Goal: Answer question/provide support: Share knowledge or assist other users

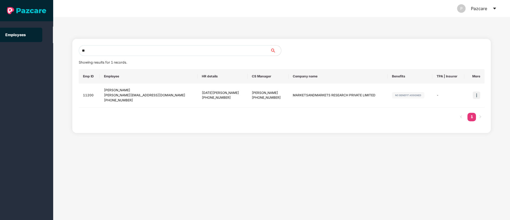
type input "*"
click at [496, 9] on icon "caret-down" at bounding box center [495, 8] width 4 height 4
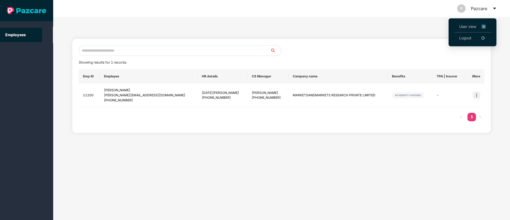
click at [461, 38] on link "Logout" at bounding box center [466, 38] width 12 height 6
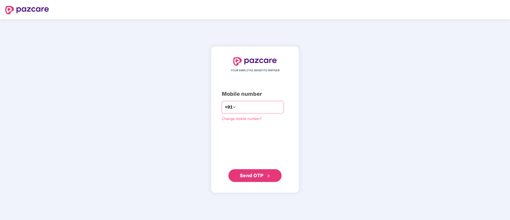
click at [238, 110] on input "number" at bounding box center [259, 107] width 44 height 9
type input "**********"
click at [249, 175] on span "Send OTP" at bounding box center [252, 175] width 24 height 6
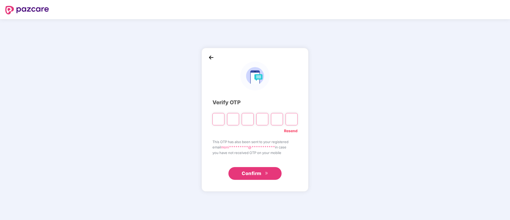
type input "*"
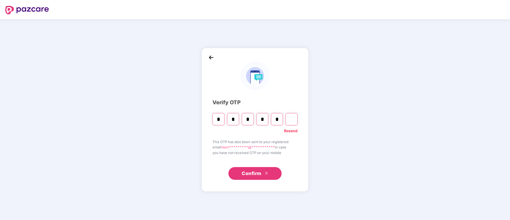
type input "*"
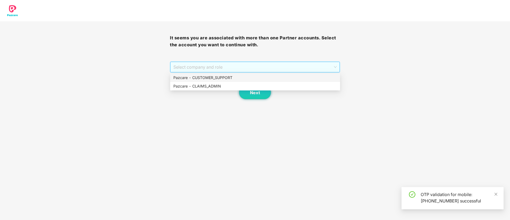
click at [212, 65] on span "Select company and role" at bounding box center [255, 67] width 163 height 10
click at [206, 77] on div "Pazcare - CUSTOMER_SUPPORT" at bounding box center [256, 78] width 164 height 6
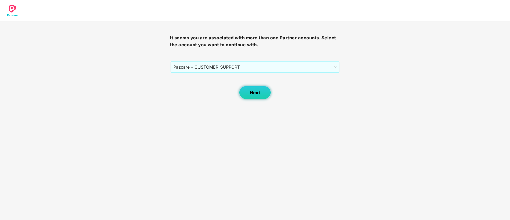
click at [251, 92] on span "Next" at bounding box center [255, 92] width 10 height 5
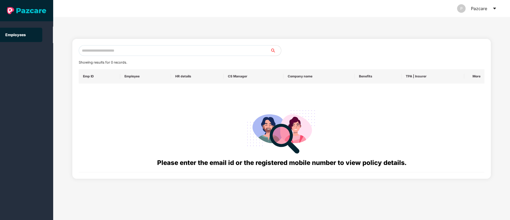
click at [101, 50] on input "text" at bounding box center [175, 50] width 192 height 11
paste input "**********"
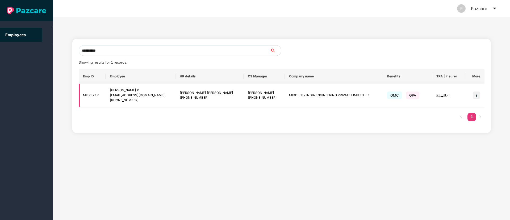
type input "**********"
click at [476, 97] on img at bounding box center [476, 95] width 7 height 7
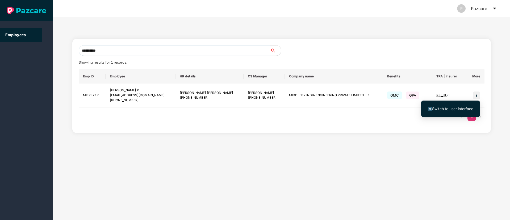
click at [458, 109] on span "Switch to user interface" at bounding box center [452, 108] width 41 height 5
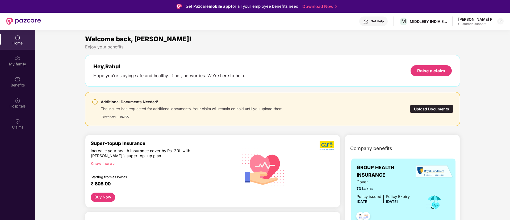
click at [423, 110] on div "Upload Documents" at bounding box center [432, 109] width 44 height 8
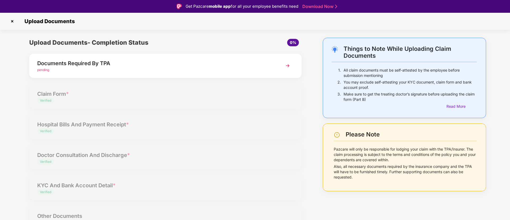
click at [289, 66] on img at bounding box center [288, 66] width 10 height 10
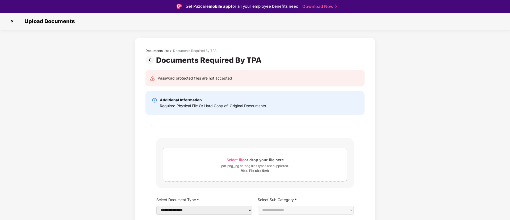
click at [13, 22] on img at bounding box center [12, 21] width 9 height 9
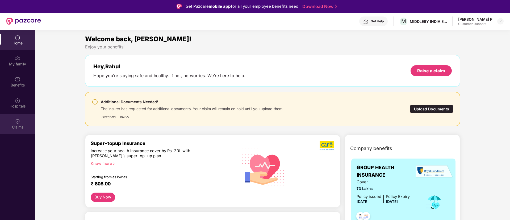
click at [19, 125] on div "Claims" at bounding box center [17, 127] width 35 height 5
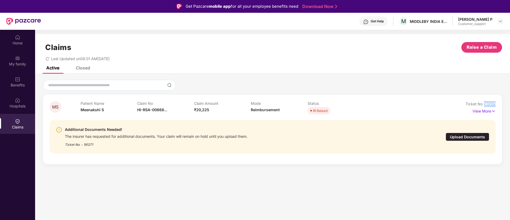
drag, startPoint x: 497, startPoint y: 105, endPoint x: 484, endPoint y: 105, distance: 12.8
click at [484, 105] on div "MS Patient Name Meenakshi S Claim No HI-RSA-00668... Claim Amount ₹20,225 Mode …" at bounding box center [272, 129] width 459 height 69
copy span "181271"
click at [500, 21] on img at bounding box center [501, 21] width 4 height 4
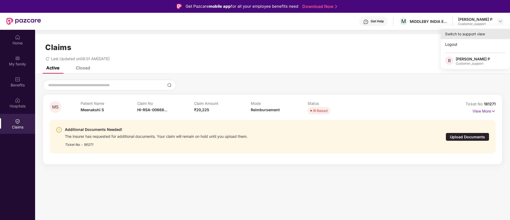
click at [473, 33] on div "Switch to support view" at bounding box center [475, 34] width 69 height 10
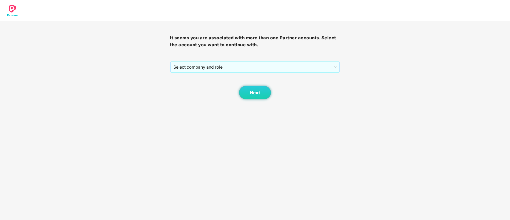
click at [264, 68] on span "Select company and role" at bounding box center [255, 67] width 163 height 10
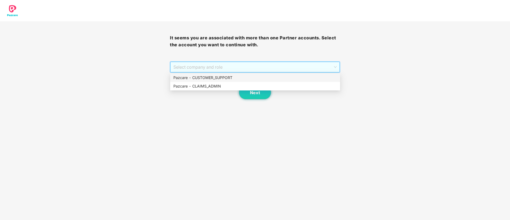
click at [241, 78] on div "Pazcare - CUSTOMER_SUPPORT" at bounding box center [256, 78] width 164 height 6
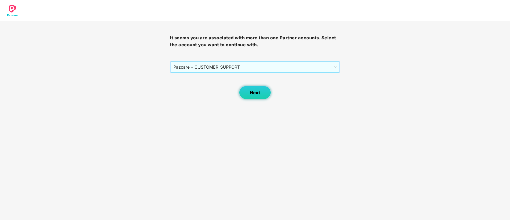
click at [259, 93] on span "Next" at bounding box center [255, 92] width 10 height 5
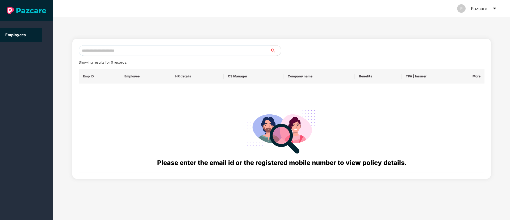
click at [97, 54] on input "text" at bounding box center [175, 50] width 192 height 11
paste input "**********"
click at [83, 50] on input "**********" at bounding box center [175, 50] width 192 height 11
click at [84, 50] on input "**********" at bounding box center [175, 50] width 192 height 11
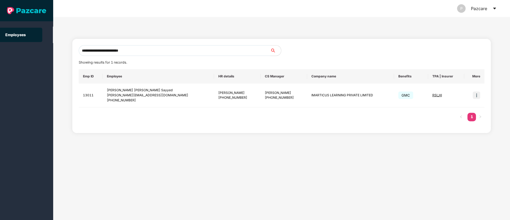
click at [145, 51] on input "**********" at bounding box center [175, 50] width 192 height 11
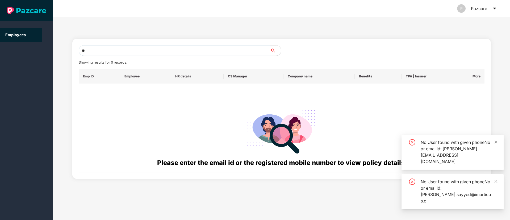
type input "*"
paste input "**********"
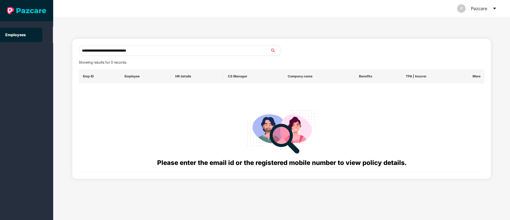
click at [87, 49] on input "**********" at bounding box center [175, 50] width 192 height 11
click at [84, 50] on input "**********" at bounding box center [175, 50] width 192 height 11
click at [141, 50] on input "**********" at bounding box center [175, 50] width 192 height 11
click at [83, 49] on input "**********" at bounding box center [175, 50] width 192 height 11
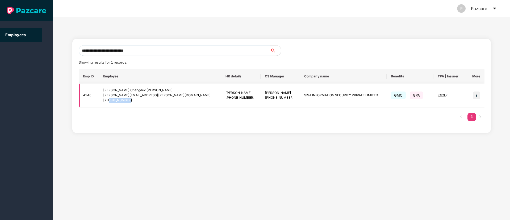
drag, startPoint x: 136, startPoint y: 100, endPoint x: 113, endPoint y: 100, distance: 23.2
click at [113, 100] on div "+919108035743" at bounding box center [160, 100] width 114 height 5
copy div "9108035743"
click at [143, 51] on input "**********" at bounding box center [175, 50] width 192 height 11
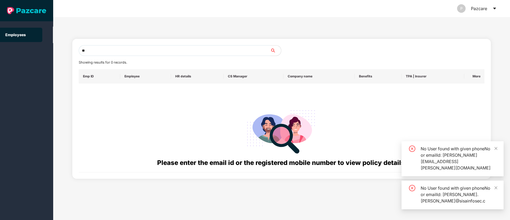
type input "*"
paste input "**********"
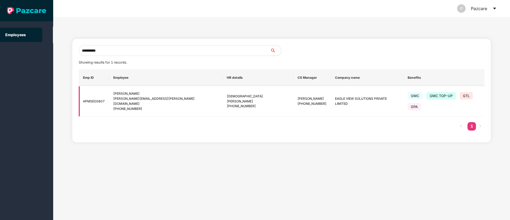
type input "**********"
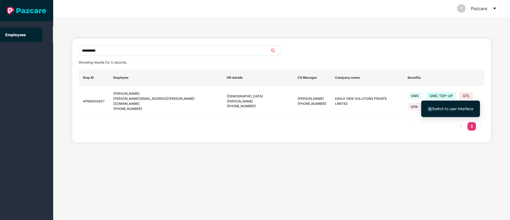
click at [448, 108] on span "Switch to user interface" at bounding box center [452, 108] width 41 height 5
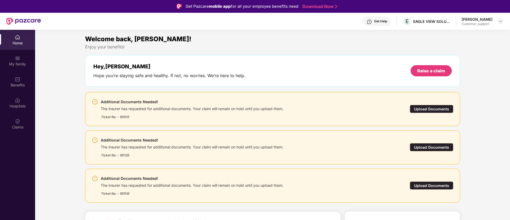
click at [421, 110] on div "Upload Documents" at bounding box center [432, 109] width 44 height 8
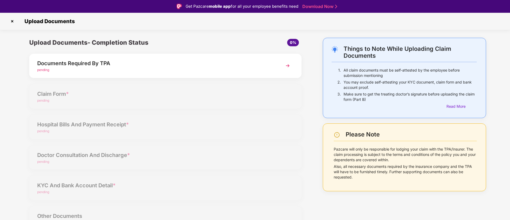
click at [13, 19] on img at bounding box center [12, 21] width 9 height 9
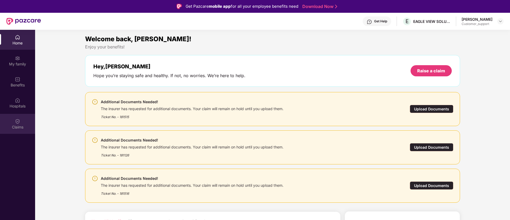
click at [19, 125] on div "Claims" at bounding box center [17, 127] width 35 height 5
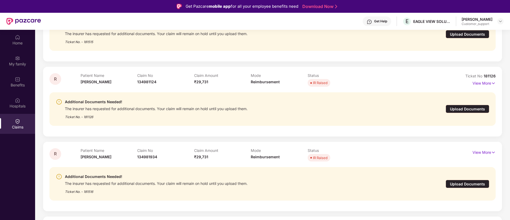
scroll to position [30, 0]
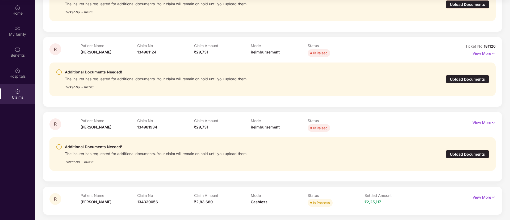
click at [91, 163] on div "Ticket No. - 181516" at bounding box center [156, 160] width 183 height 8
copy div "181516"
click at [489, 123] on p "View More" at bounding box center [484, 121] width 23 height 7
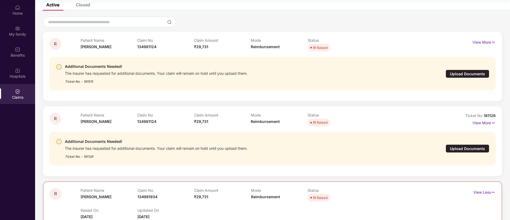
scroll to position [0, 0]
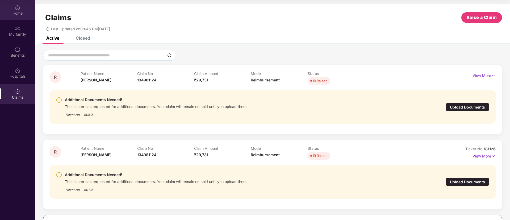
click at [16, 12] on div "Home" at bounding box center [17, 13] width 35 height 5
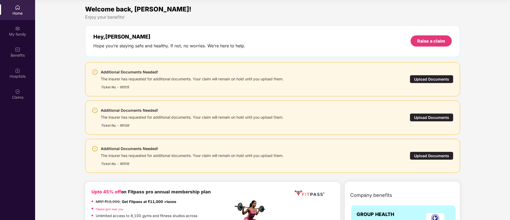
click at [419, 79] on div "Upload Documents" at bounding box center [432, 79] width 44 height 8
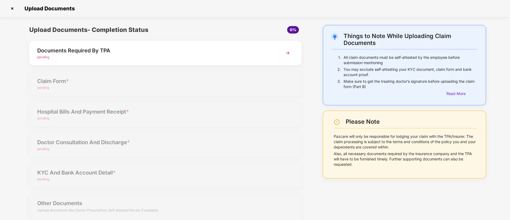
click at [13, 10] on img at bounding box center [12, 8] width 9 height 9
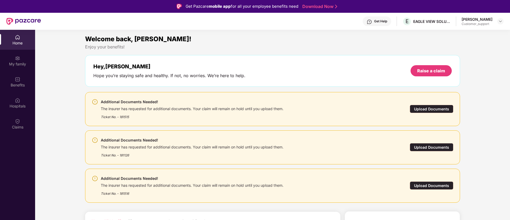
click at [423, 184] on div "Upload Documents" at bounding box center [432, 185] width 44 height 8
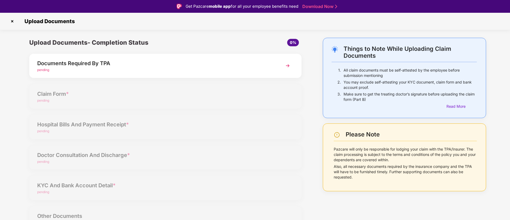
click at [11, 20] on img at bounding box center [12, 21] width 9 height 9
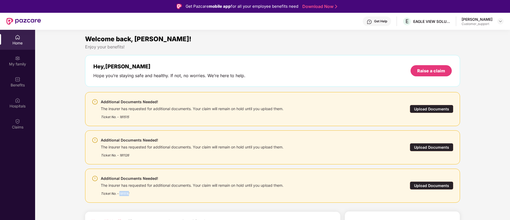
drag, startPoint x: 133, startPoint y: 194, endPoint x: 120, endPoint y: 194, distance: 12.8
click at [120, 194] on div "Ticket No. - 181516" at bounding box center [192, 192] width 183 height 8
copy div "181516"
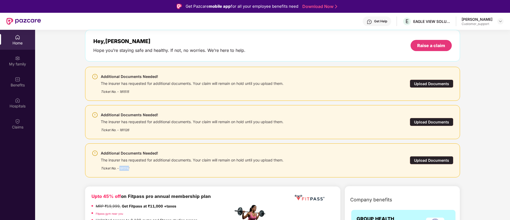
scroll to position [25, 0]
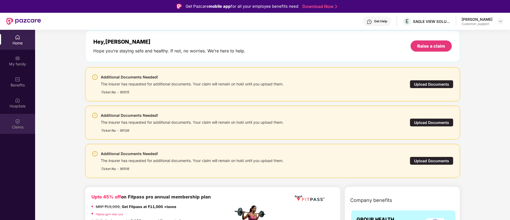
click at [14, 118] on div "Claims" at bounding box center [17, 124] width 35 height 20
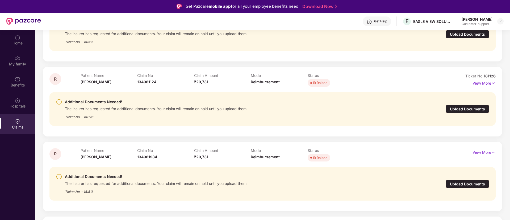
scroll to position [30, 0]
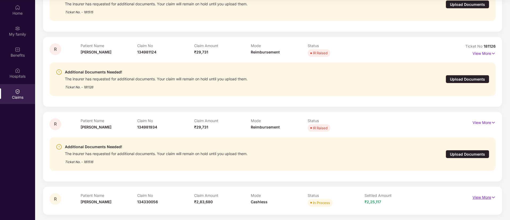
click at [493, 197] on img at bounding box center [493, 198] width 5 height 6
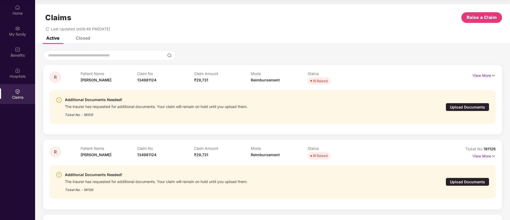
scroll to position [0, 0]
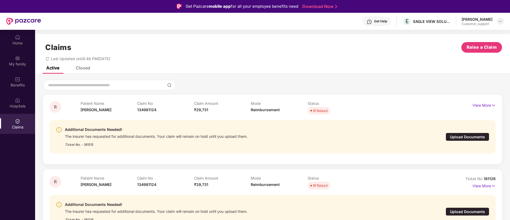
click at [499, 19] on img at bounding box center [501, 21] width 4 height 4
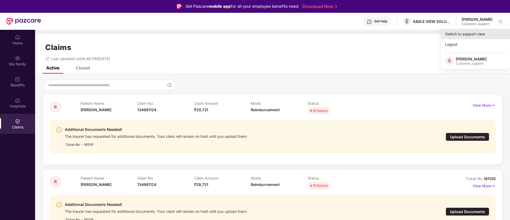
click at [461, 33] on div "Switch to support view" at bounding box center [475, 34] width 69 height 10
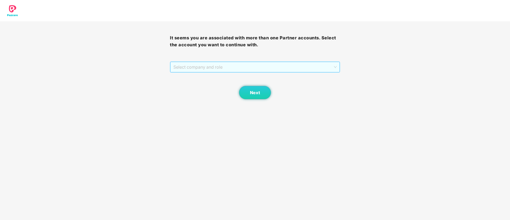
click at [336, 68] on span "Select company and role" at bounding box center [255, 67] width 163 height 10
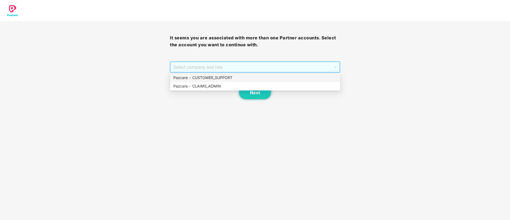
click at [232, 77] on div "Pazcare - CUSTOMER_SUPPORT" at bounding box center [256, 78] width 164 height 6
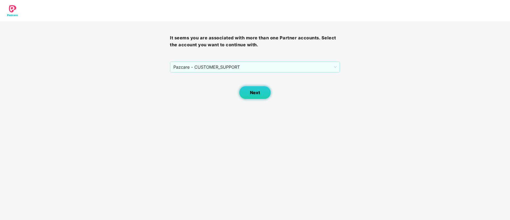
click at [257, 95] on span "Next" at bounding box center [255, 92] width 10 height 5
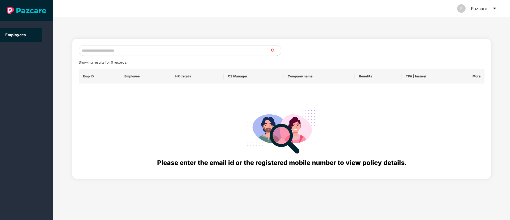
click at [93, 49] on input "text" at bounding box center [175, 50] width 192 height 11
paste input "**********"
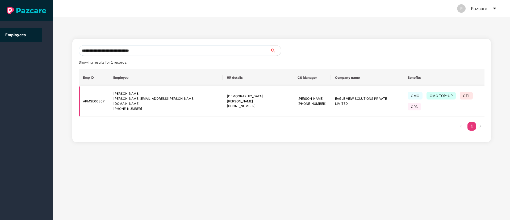
type input "**********"
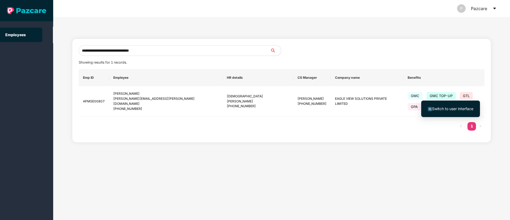
click at [439, 108] on span "Switch to user interface" at bounding box center [452, 108] width 41 height 5
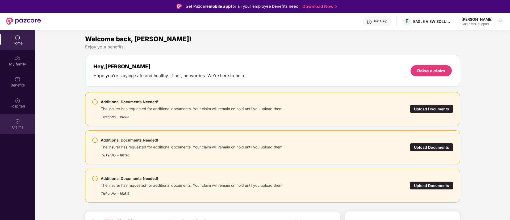
click at [19, 123] on img at bounding box center [17, 121] width 5 height 5
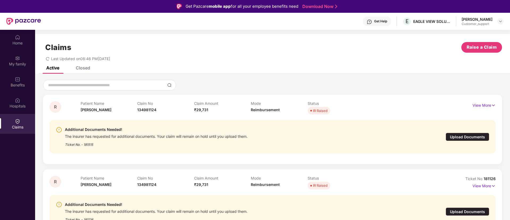
scroll to position [103, 0]
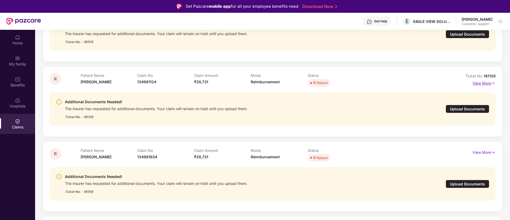
click at [492, 83] on img at bounding box center [493, 83] width 5 height 6
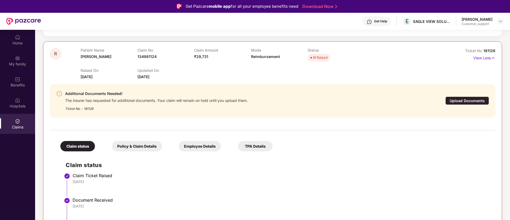
scroll to position [129, 0]
click at [459, 101] on div "Upload Documents" at bounding box center [468, 100] width 44 height 8
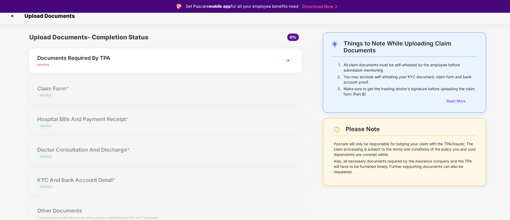
scroll to position [0, 0]
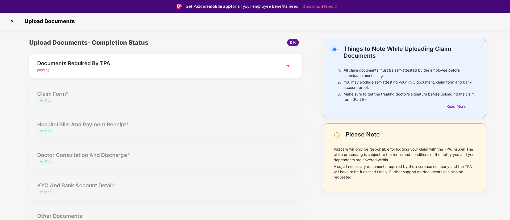
click at [11, 22] on img at bounding box center [12, 21] width 9 height 9
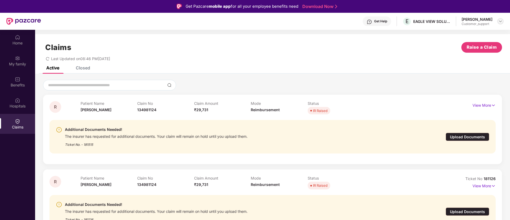
click at [499, 21] on img at bounding box center [501, 21] width 4 height 4
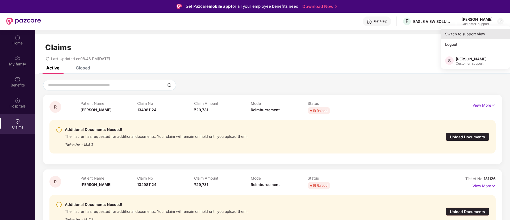
click at [456, 34] on div "Switch to support view" at bounding box center [475, 34] width 69 height 10
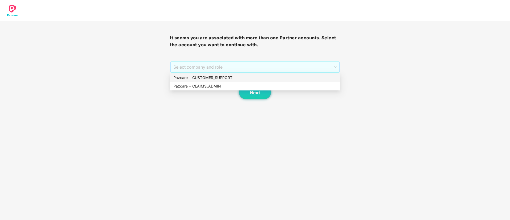
click at [259, 68] on span "Select company and role" at bounding box center [255, 67] width 163 height 10
click at [216, 76] on div "Pazcare - CUSTOMER_SUPPORT" at bounding box center [256, 78] width 164 height 6
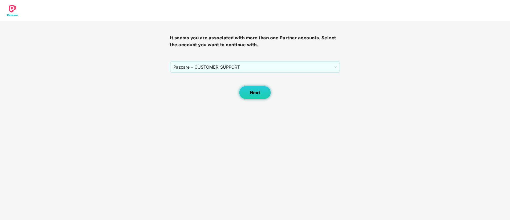
click at [255, 92] on span "Next" at bounding box center [255, 92] width 10 height 5
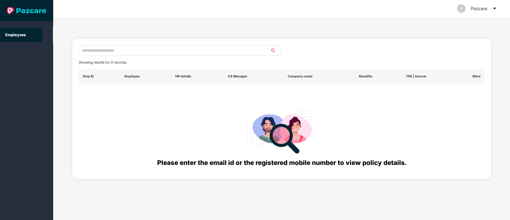
click at [115, 53] on input "text" at bounding box center [175, 50] width 192 height 11
paste input "**********"
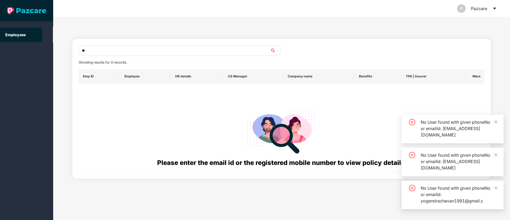
type input "*"
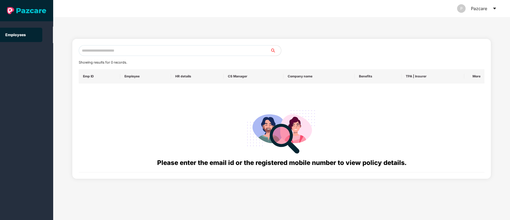
click at [114, 49] on input "text" at bounding box center [175, 50] width 192 height 11
paste input "**********"
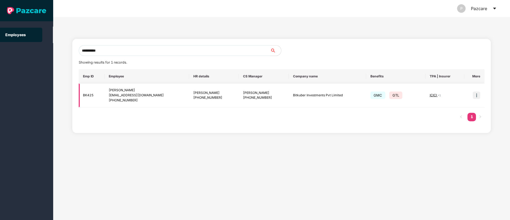
type input "**********"
click at [477, 97] on img at bounding box center [476, 95] width 7 height 7
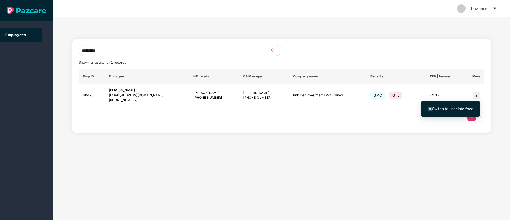
click at [449, 109] on span "Switch to user interface" at bounding box center [452, 108] width 41 height 5
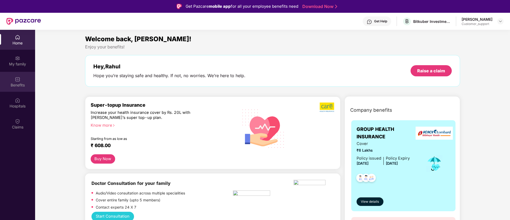
click at [16, 81] on img at bounding box center [17, 79] width 5 height 5
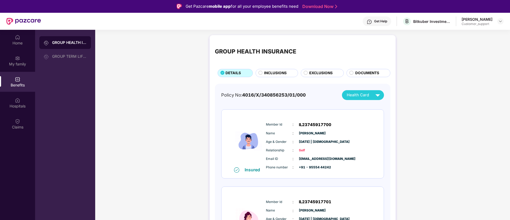
click at [322, 71] on span "EXCLUSIONS" at bounding box center [320, 73] width 23 height 6
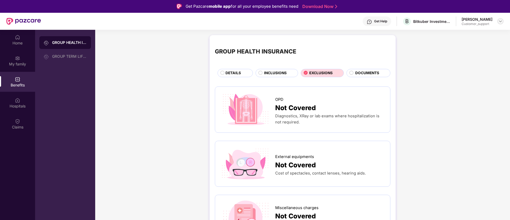
click at [502, 21] on img at bounding box center [501, 21] width 4 height 4
click at [472, 33] on div "Switch to support view" at bounding box center [475, 34] width 69 height 10
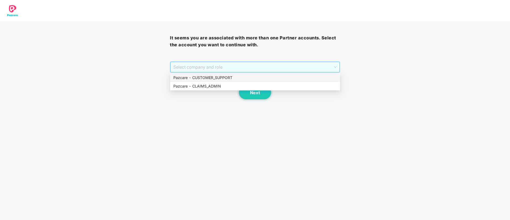
click at [237, 65] on span "Select company and role" at bounding box center [255, 67] width 163 height 10
click at [217, 80] on div "Pazcare - CUSTOMER_SUPPORT" at bounding box center [256, 78] width 164 height 6
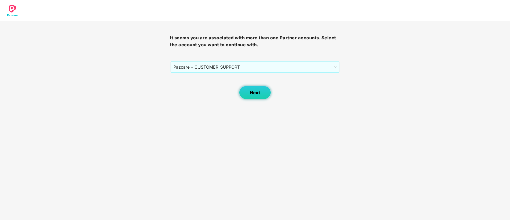
click at [255, 93] on span "Next" at bounding box center [255, 92] width 10 height 5
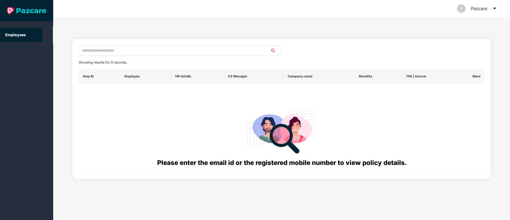
click at [95, 50] on input "text" at bounding box center [175, 50] width 192 height 11
paste input "**********"
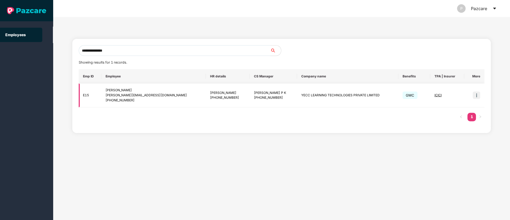
type input "**********"
click at [478, 96] on img at bounding box center [476, 95] width 7 height 7
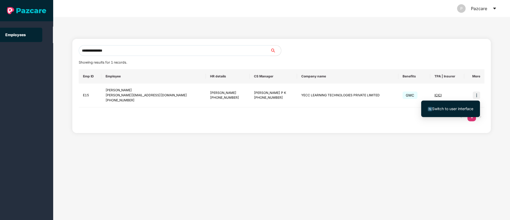
click at [457, 111] on span "Switch to user interface" at bounding box center [452, 108] width 41 height 5
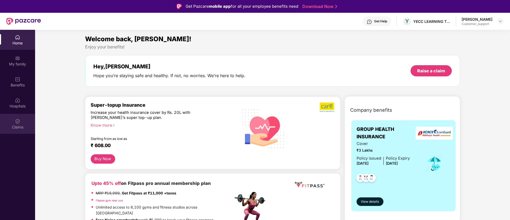
click at [14, 126] on div "Claims" at bounding box center [17, 127] width 35 height 5
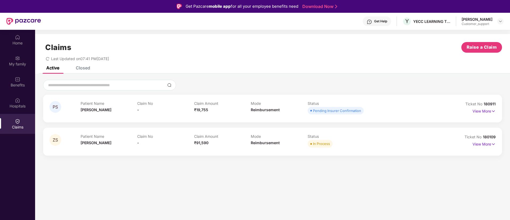
click at [80, 67] on div "Closed" at bounding box center [83, 67] width 14 height 5
click at [55, 66] on div "Active" at bounding box center [52, 67] width 13 height 5
click at [503, 20] on img at bounding box center [501, 21] width 4 height 4
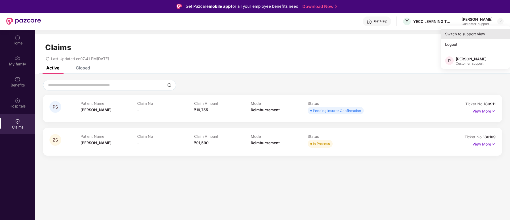
click at [462, 31] on div "Switch to support view" at bounding box center [475, 34] width 69 height 10
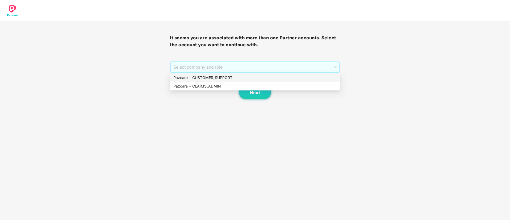
click at [228, 69] on span "Select company and role" at bounding box center [255, 67] width 163 height 10
click at [213, 77] on div "Pazcare - CUSTOMER_SUPPORT" at bounding box center [256, 78] width 164 height 6
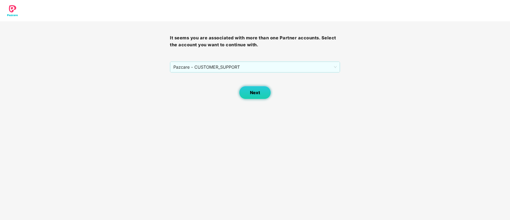
click at [253, 92] on span "Next" at bounding box center [255, 92] width 10 height 5
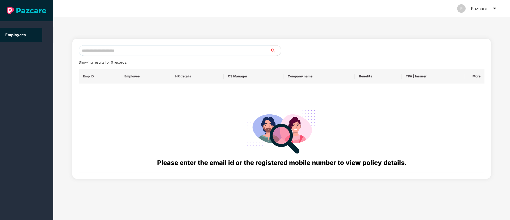
click at [99, 53] on input "text" at bounding box center [175, 50] width 192 height 11
paste input "**********"
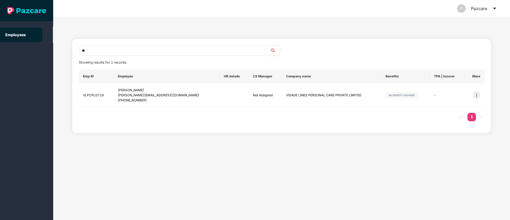
type input "*"
click at [97, 52] on input "text" at bounding box center [175, 50] width 192 height 11
paste input "**********"
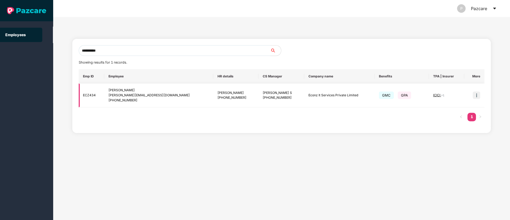
type input "**********"
click at [477, 96] on img at bounding box center [476, 95] width 7 height 7
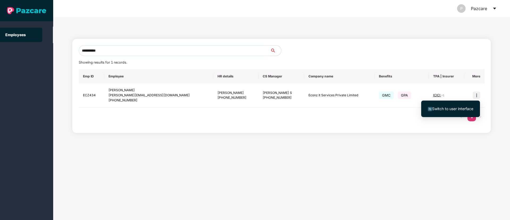
click at [462, 106] on span "Switch to user interface" at bounding box center [451, 109] width 46 height 6
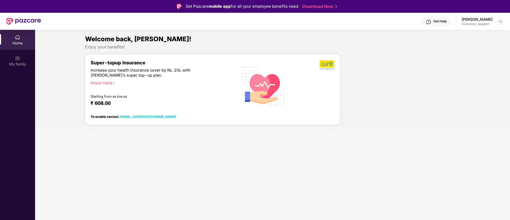
click at [16, 37] on img at bounding box center [17, 37] width 5 height 5
click at [18, 59] on img at bounding box center [17, 58] width 5 height 5
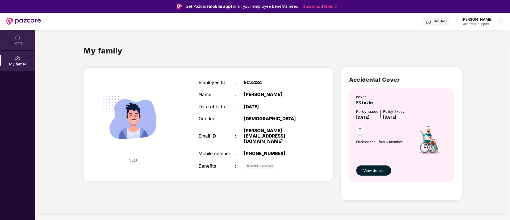
click at [20, 38] on div "Home" at bounding box center [17, 40] width 35 height 20
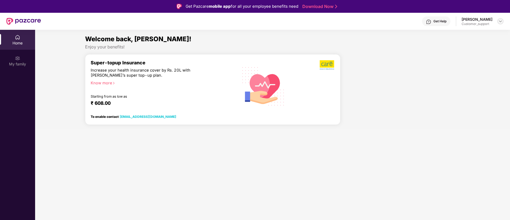
click at [503, 21] on div at bounding box center [501, 21] width 6 height 6
click at [469, 31] on div "Switch to support view" at bounding box center [475, 34] width 69 height 10
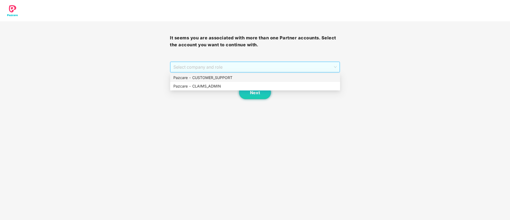
click at [247, 66] on span "Select company and role" at bounding box center [255, 67] width 163 height 10
click at [225, 75] on div "Pazcare - CUSTOMER_SUPPORT" at bounding box center [256, 78] width 164 height 6
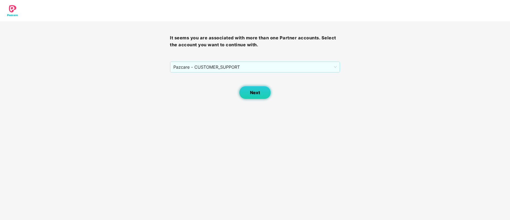
click at [253, 90] on span "Next" at bounding box center [255, 92] width 10 height 5
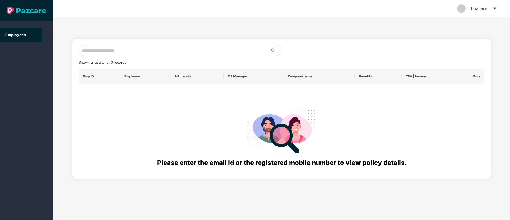
click at [92, 50] on input "text" at bounding box center [175, 50] width 192 height 11
paste input "**********"
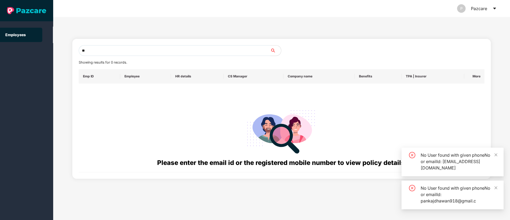
type input "*"
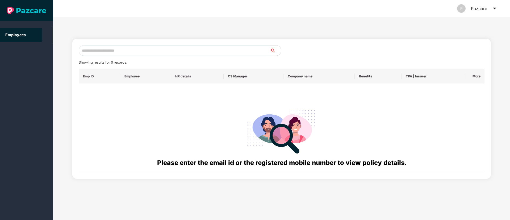
click at [93, 52] on input "text" at bounding box center [175, 50] width 192 height 11
paste input "**********"
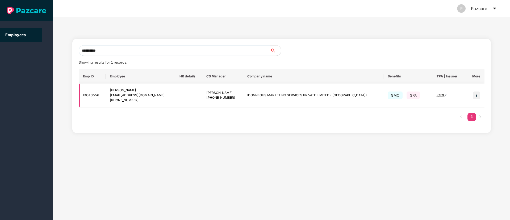
type input "**********"
click at [476, 94] on img at bounding box center [476, 95] width 7 height 7
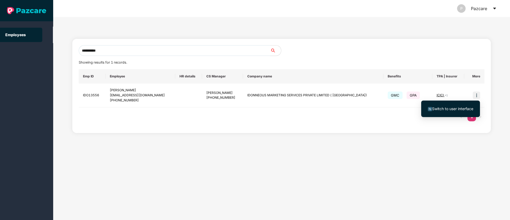
click at [455, 107] on span "Switch to user interface" at bounding box center [452, 108] width 41 height 5
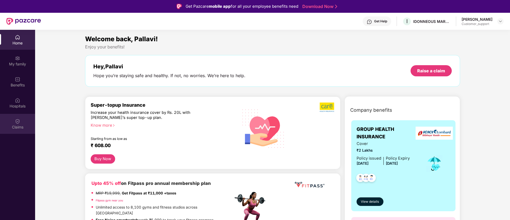
click at [12, 123] on div "Claims" at bounding box center [17, 124] width 35 height 20
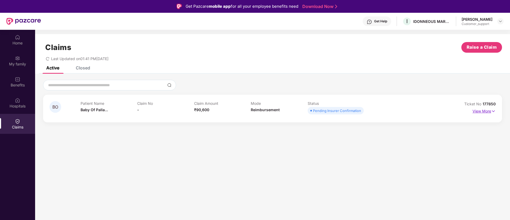
click at [493, 112] on img at bounding box center [493, 111] width 5 height 6
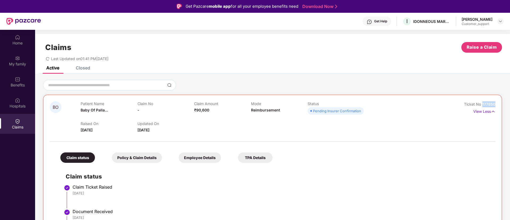
drag, startPoint x: 495, startPoint y: 104, endPoint x: 481, endPoint y: 106, distance: 14.6
click at [481, 106] on div "BO Patient Name Baby Of Palla... Claim No - Claim Amount ₹90,600 Mode Reimburse…" at bounding box center [272, 187] width 459 height 184
copy span "177850"
click at [17, 63] on div "My family" at bounding box center [17, 63] width 35 height 5
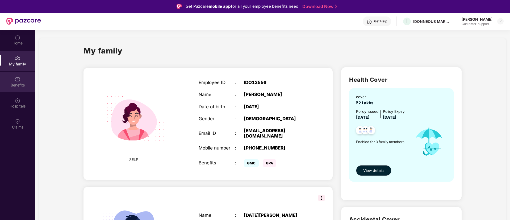
click at [19, 83] on div "Benefits" at bounding box center [17, 84] width 35 height 5
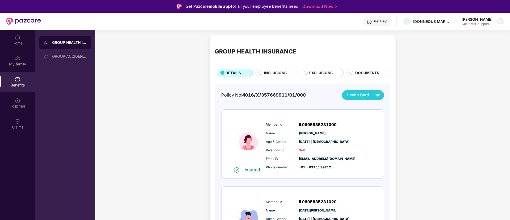
click at [502, 19] on img at bounding box center [501, 21] width 4 height 4
click at [464, 35] on div "Switch to support view" at bounding box center [475, 34] width 69 height 10
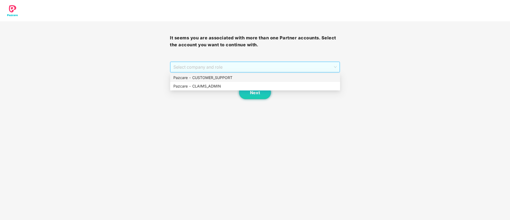
click at [281, 67] on span "Select company and role" at bounding box center [255, 67] width 163 height 10
click at [216, 77] on div "Pazcare - CUSTOMER_SUPPORT" at bounding box center [256, 78] width 164 height 6
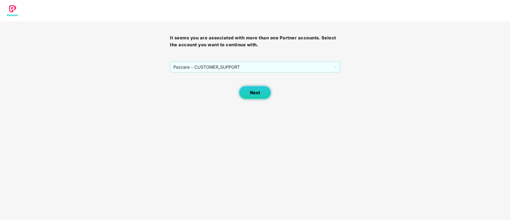
click at [253, 93] on span "Next" at bounding box center [255, 92] width 10 height 5
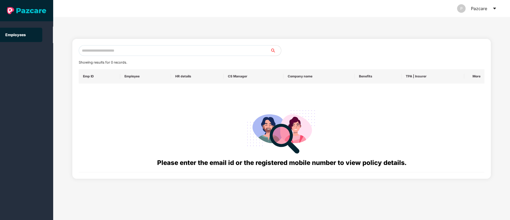
click at [98, 50] on input "text" at bounding box center [175, 50] width 192 height 11
paste input "**********"
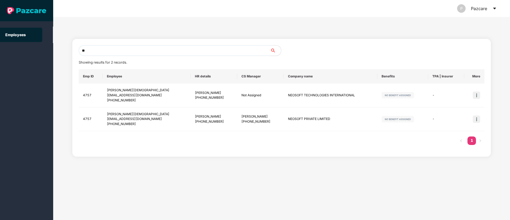
type input "*"
click at [102, 51] on input "text" at bounding box center [175, 50] width 192 height 11
paste input "**********"
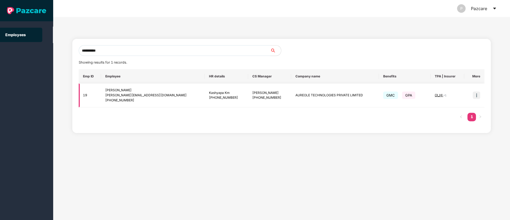
type input "**********"
click at [478, 97] on img at bounding box center [476, 95] width 7 height 7
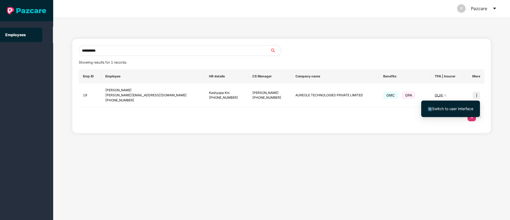
click at [450, 110] on span "Switch to user interface" at bounding box center [452, 108] width 41 height 5
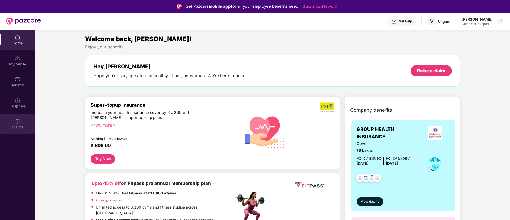
click at [16, 126] on div "Claims" at bounding box center [17, 127] width 35 height 5
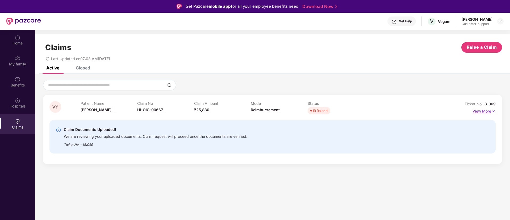
click at [496, 110] on div "VY Patient Name Venkatareddy ... Claim No HI-OIC-00667... Claim Amount ₹25,880 …" at bounding box center [272, 129] width 459 height 69
click at [493, 111] on img at bounding box center [493, 111] width 5 height 6
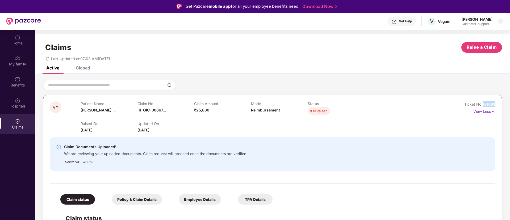
drag, startPoint x: 497, startPoint y: 104, endPoint x: 481, endPoint y: 106, distance: 15.8
click at [481, 106] on div "VY Patient Name Venkatareddy ... Claim No HI-OIC-00667... Claim Amount ₹25,880 …" at bounding box center [272, 220] width 459 height 251
copy span "181069"
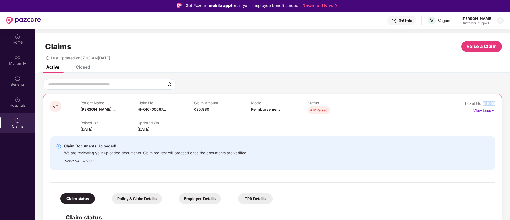
click at [501, 19] on img at bounding box center [501, 20] width 4 height 4
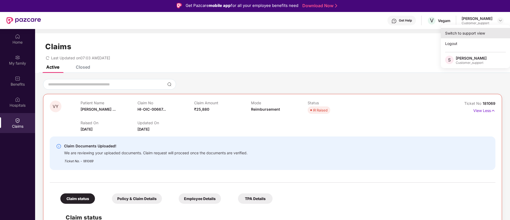
click at [464, 33] on div "Switch to support view" at bounding box center [475, 33] width 69 height 10
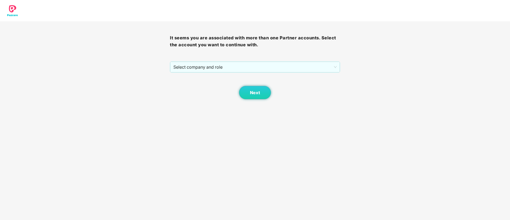
scroll to position [0, 0]
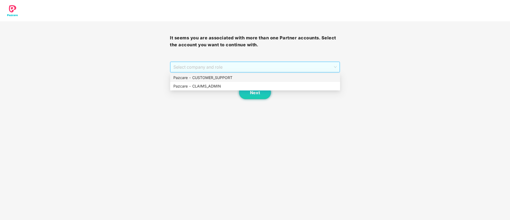
click at [271, 69] on span "Select company and role" at bounding box center [255, 67] width 163 height 10
click at [217, 79] on div "Pazcare - CUSTOMER_SUPPORT" at bounding box center [256, 78] width 164 height 6
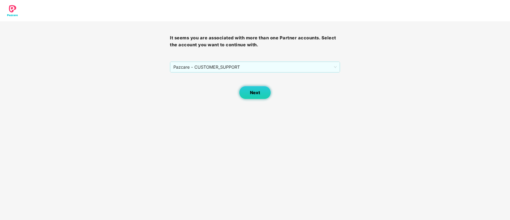
click at [253, 92] on span "Next" at bounding box center [255, 92] width 10 height 5
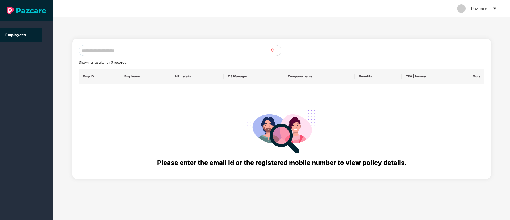
click at [92, 50] on input "text" at bounding box center [175, 50] width 192 height 11
click at [100, 51] on input "text" at bounding box center [175, 50] width 192 height 11
click at [89, 49] on input "text" at bounding box center [175, 50] width 192 height 11
paste input "**********"
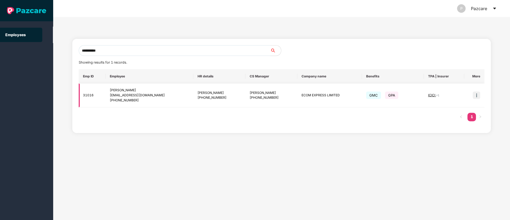
type input "**********"
click at [475, 96] on img at bounding box center [476, 95] width 7 height 7
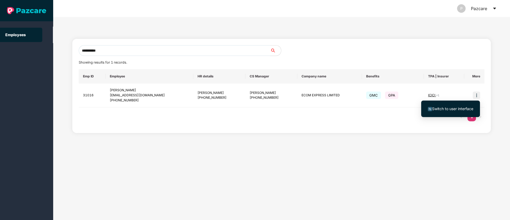
click at [454, 107] on span "Switch to user interface" at bounding box center [452, 108] width 41 height 5
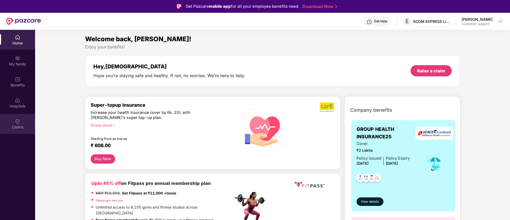
click at [14, 123] on div "Claims" at bounding box center [17, 124] width 35 height 20
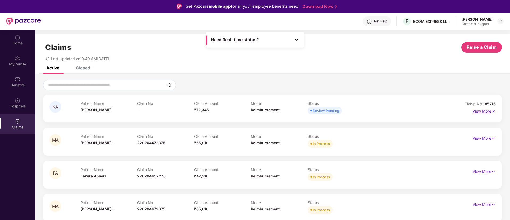
click at [493, 113] on img at bounding box center [493, 111] width 5 height 6
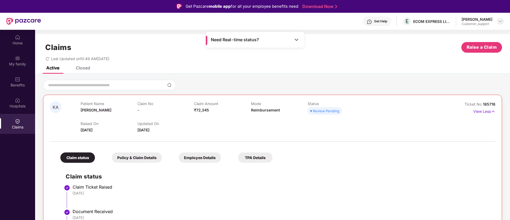
click at [499, 20] on img at bounding box center [501, 21] width 4 height 4
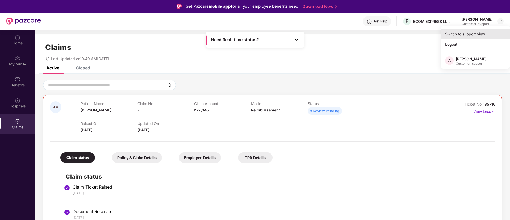
click at [459, 32] on div "Switch to support view" at bounding box center [475, 34] width 69 height 10
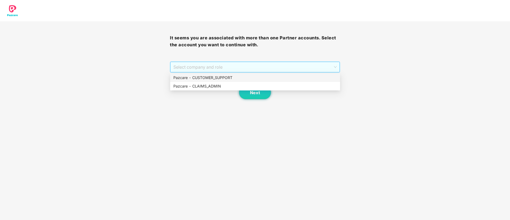
click at [196, 68] on span "Select company and role" at bounding box center [255, 67] width 163 height 10
click at [196, 77] on div "Pazcare - CUSTOMER_SUPPORT" at bounding box center [256, 78] width 164 height 6
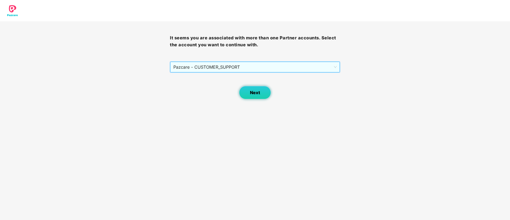
click at [253, 90] on span "Next" at bounding box center [255, 92] width 10 height 5
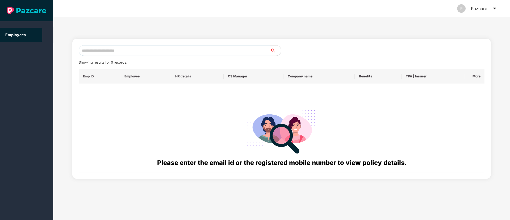
click at [99, 51] on input "text" at bounding box center [175, 50] width 192 height 11
click at [97, 49] on input "text" at bounding box center [175, 50] width 192 height 11
paste input "**********"
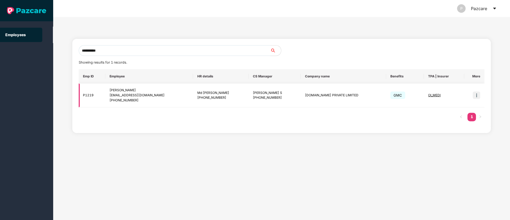
type input "**********"
click at [477, 94] on img at bounding box center [476, 95] width 7 height 7
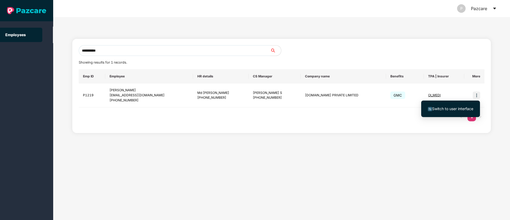
click at [451, 111] on span "Switch to user interface" at bounding box center [452, 108] width 41 height 5
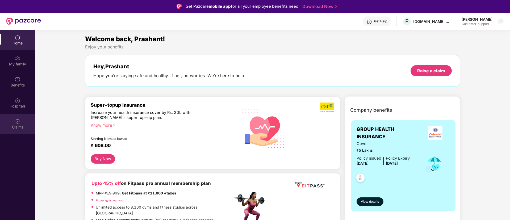
click at [18, 122] on img at bounding box center [17, 121] width 5 height 5
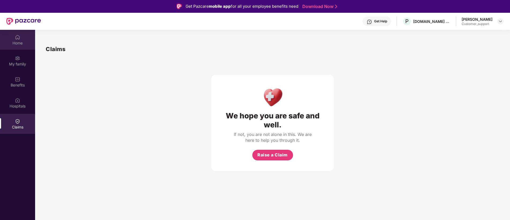
click at [18, 42] on div "Home" at bounding box center [17, 42] width 35 height 5
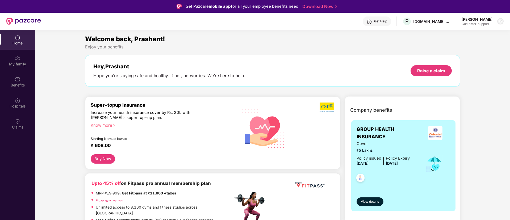
click at [501, 22] on img at bounding box center [501, 21] width 4 height 4
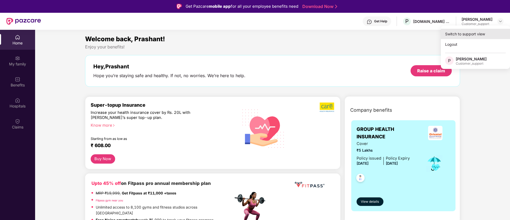
click at [469, 34] on div "Switch to support view" at bounding box center [475, 34] width 69 height 10
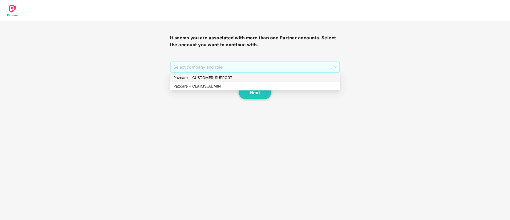
click at [225, 69] on span "Select company and role" at bounding box center [255, 67] width 163 height 10
click at [216, 78] on div "Pazcare - CUSTOMER_SUPPORT" at bounding box center [256, 78] width 164 height 6
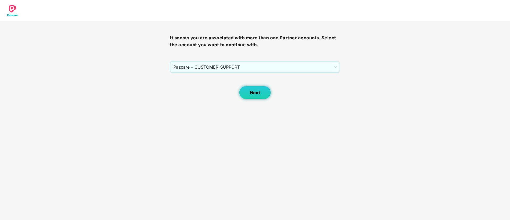
click at [250, 93] on button "Next" at bounding box center [255, 92] width 32 height 13
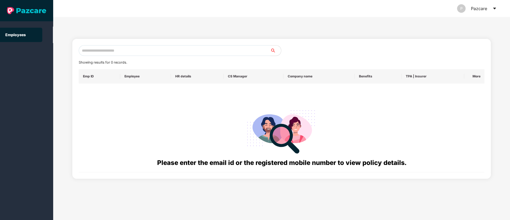
click at [89, 46] on input "text" at bounding box center [175, 50] width 192 height 11
paste input "**********"
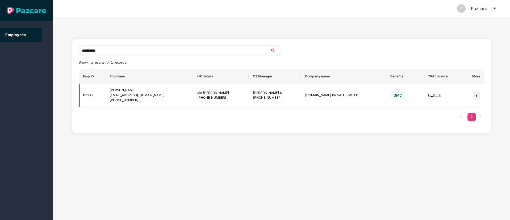
click at [437, 95] on span "OI_MEDI" at bounding box center [434, 95] width 13 height 4
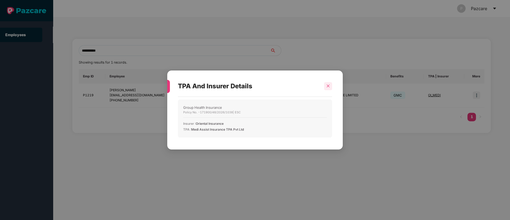
click at [329, 85] on icon "close" at bounding box center [328, 86] width 3 height 3
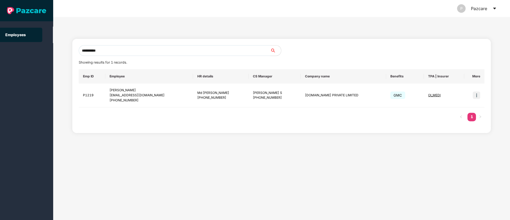
click at [117, 53] on input "**********" at bounding box center [175, 50] width 192 height 11
type input "*"
click at [85, 52] on input "text" at bounding box center [175, 50] width 192 height 11
paste input "**********"
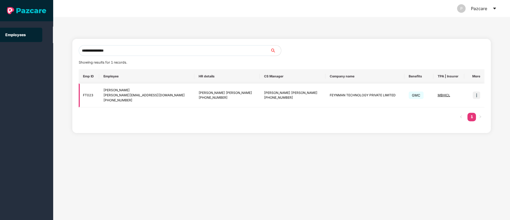
type input "**********"
click at [477, 95] on img at bounding box center [476, 95] width 7 height 7
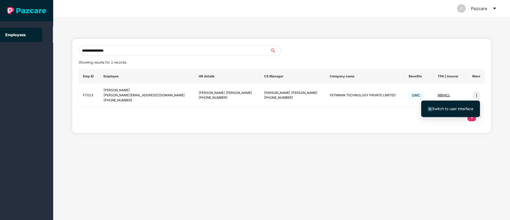
click at [457, 108] on span "Switch to user interface" at bounding box center [452, 108] width 41 height 5
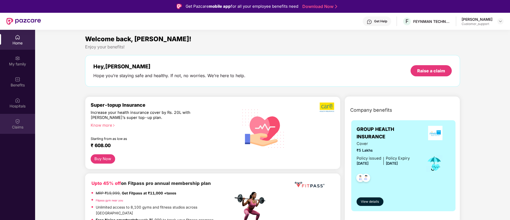
click at [13, 123] on div "Claims" at bounding box center [17, 124] width 35 height 20
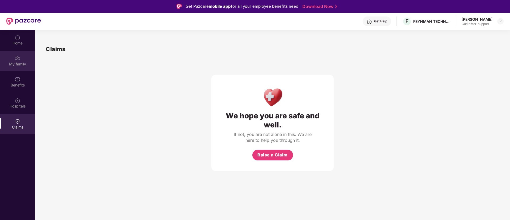
click at [18, 65] on div "My family" at bounding box center [17, 63] width 35 height 5
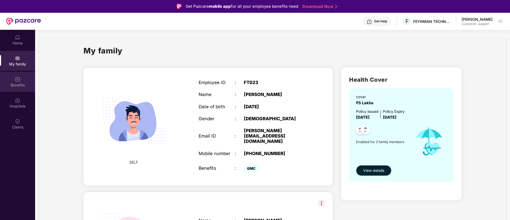
click at [18, 88] on div "Benefits" at bounding box center [17, 82] width 35 height 20
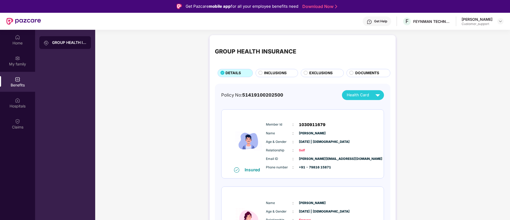
scroll to position [1, 0]
click at [501, 22] on img at bounding box center [501, 21] width 4 height 4
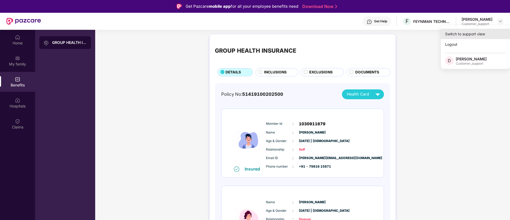
click at [469, 32] on div "Switch to support view" at bounding box center [475, 34] width 69 height 10
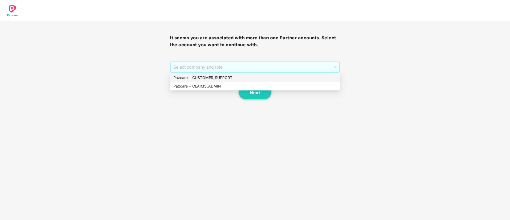
click at [267, 63] on span "Select company and role" at bounding box center [255, 67] width 163 height 10
drag, startPoint x: 219, startPoint y: 77, endPoint x: 231, endPoint y: 77, distance: 11.7
click at [231, 77] on div "Pazcare - CUSTOMER_SUPPORT" at bounding box center [256, 78] width 164 height 6
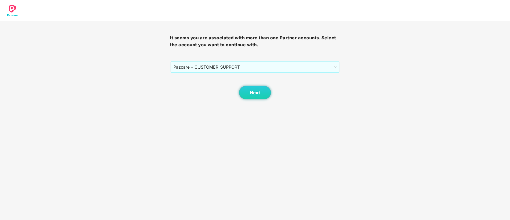
click at [231, 77] on div "Next" at bounding box center [255, 86] width 170 height 27
click at [253, 91] on span "Next" at bounding box center [255, 92] width 10 height 5
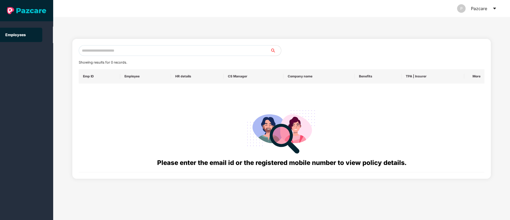
click at [104, 48] on input "text" at bounding box center [175, 50] width 192 height 11
paste input "**********"
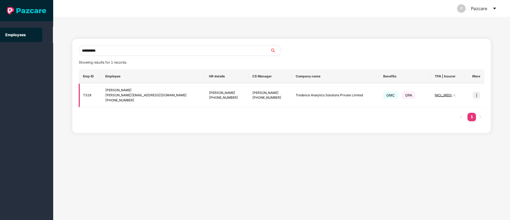
type input "**********"
click at [478, 99] on img at bounding box center [476, 95] width 7 height 7
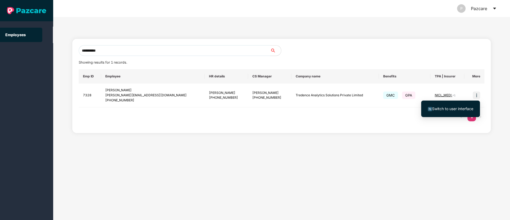
click at [447, 108] on span "Switch to user interface" at bounding box center [452, 108] width 41 height 5
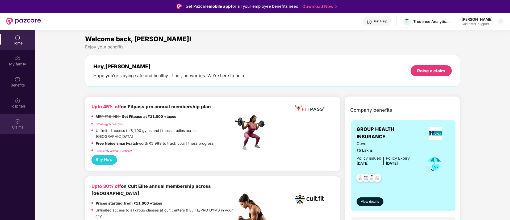
click at [17, 125] on div "Claims" at bounding box center [17, 127] width 35 height 5
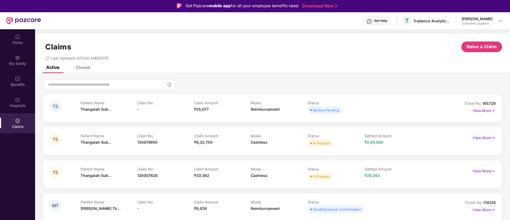
scroll to position [30, 0]
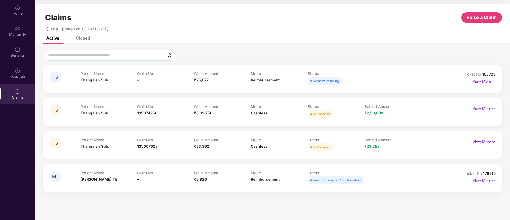
click at [495, 179] on img at bounding box center [493, 181] width 5 height 6
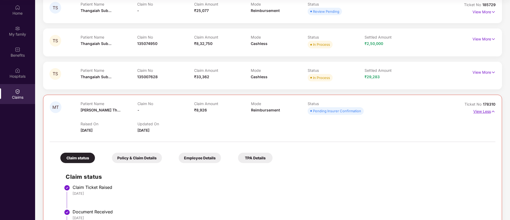
scroll to position [63, 0]
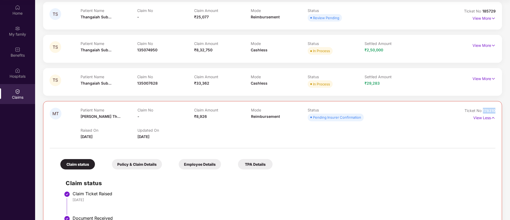
drag, startPoint x: 496, startPoint y: 110, endPoint x: 483, endPoint y: 111, distance: 12.8
click at [483, 111] on div "MT Patient Name Maheshwari Th... Claim No - Claim Amount ₹8,926 Mode Reimbursem…" at bounding box center [272, 193] width 459 height 184
copy span "178310"
click at [16, 53] on div "Benefits" at bounding box center [17, 55] width 35 height 5
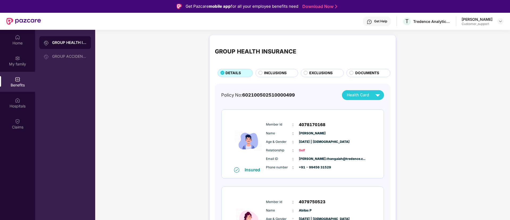
scroll to position [1, 0]
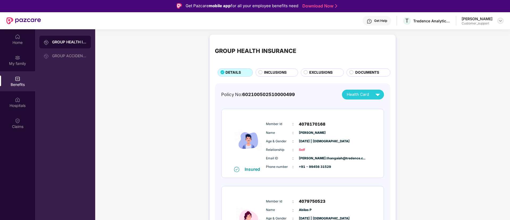
click at [501, 21] on img at bounding box center [501, 21] width 4 height 4
click at [474, 34] on div "Switch to support view" at bounding box center [475, 33] width 69 height 10
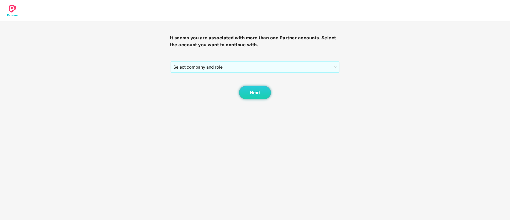
scroll to position [0, 0]
click at [256, 63] on span "Select company and role" at bounding box center [255, 67] width 163 height 10
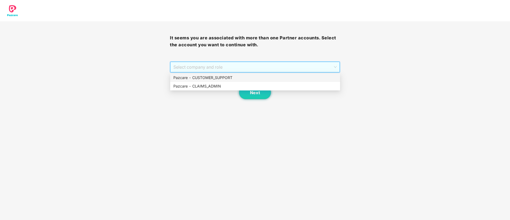
click at [219, 77] on div "Pazcare - CUSTOMER_SUPPORT" at bounding box center [256, 78] width 164 height 6
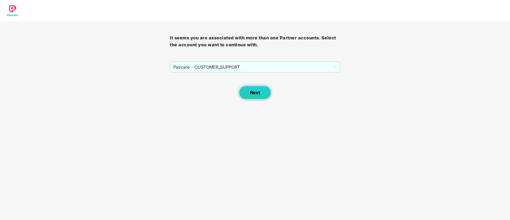
click at [258, 93] on span "Next" at bounding box center [255, 92] width 10 height 5
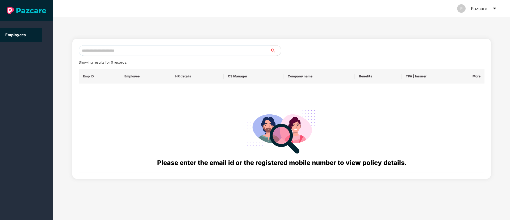
click at [99, 52] on input "text" at bounding box center [175, 50] width 192 height 11
paste input "**********"
type input "**********"
click at [83, 48] on input "**********" at bounding box center [175, 50] width 192 height 11
click at [106, 49] on input "**********" at bounding box center [175, 50] width 192 height 11
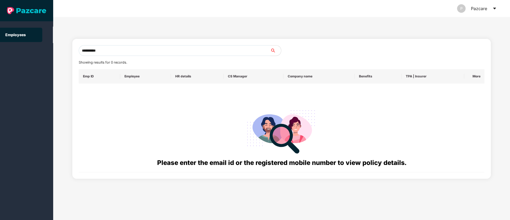
click at [100, 49] on input "**********" at bounding box center [175, 50] width 192 height 11
paste input "**********"
type input "**********"
click at [104, 49] on input "text" at bounding box center [175, 50] width 192 height 11
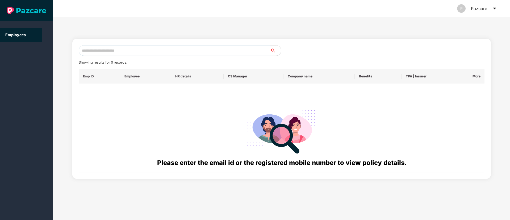
paste input "**********"
type input "*"
click at [99, 52] on input "text" at bounding box center [175, 50] width 192 height 11
type input "*"
paste input "**********"
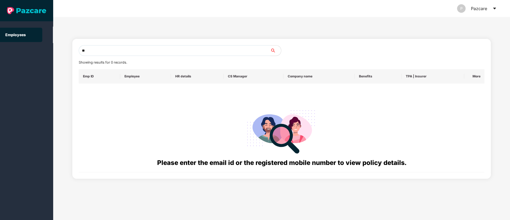
type input "*"
click at [114, 50] on input "text" at bounding box center [175, 50] width 192 height 11
paste input "**********"
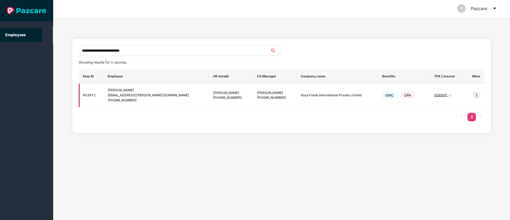
type input "**********"
click at [477, 96] on img at bounding box center [476, 95] width 7 height 7
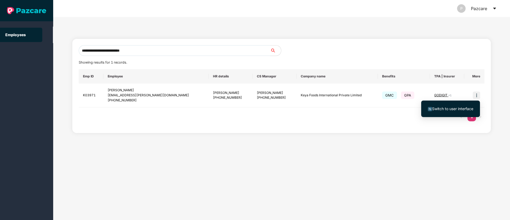
click at [458, 108] on span "Switch to user interface" at bounding box center [452, 108] width 41 height 5
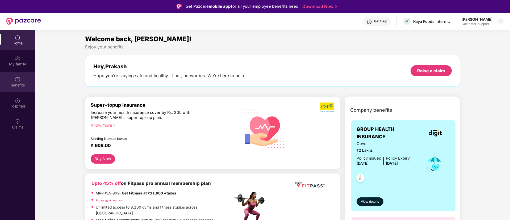
click at [16, 82] on img at bounding box center [17, 79] width 5 height 5
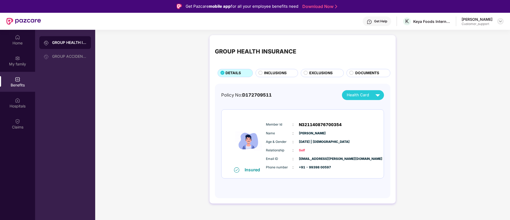
click at [499, 22] on img at bounding box center [501, 21] width 4 height 4
click at [473, 35] on div "Switch to support view" at bounding box center [475, 34] width 69 height 10
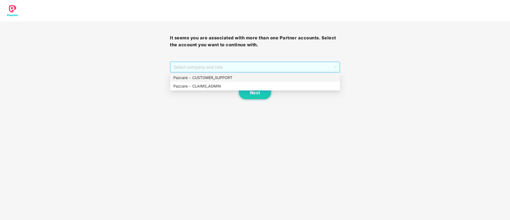
click at [265, 68] on span "Select company and role" at bounding box center [255, 67] width 163 height 10
click at [229, 78] on div "Pazcare - CUSTOMER_SUPPORT" at bounding box center [256, 78] width 164 height 6
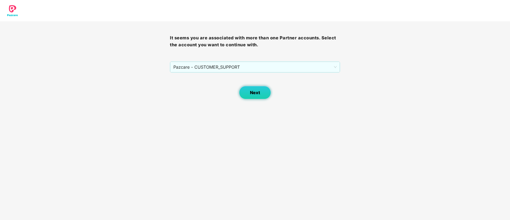
click at [257, 92] on span "Next" at bounding box center [255, 92] width 10 height 5
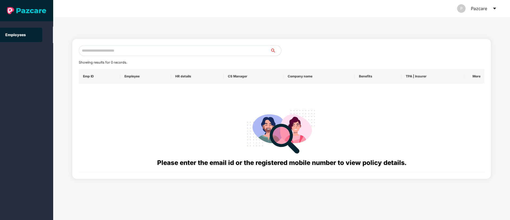
click at [90, 51] on input "text" at bounding box center [175, 50] width 192 height 11
paste input "**********"
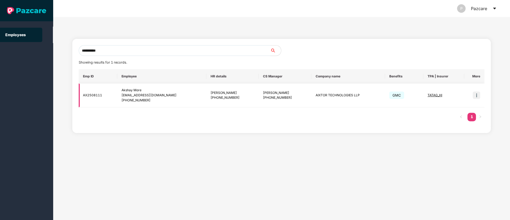
type input "**********"
click at [479, 96] on img at bounding box center [476, 95] width 7 height 7
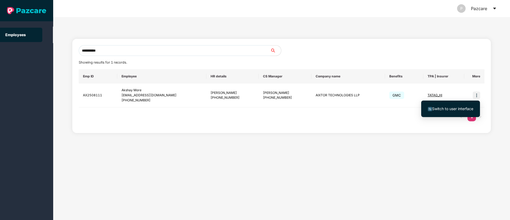
click at [456, 107] on span "Switch to user interface" at bounding box center [452, 108] width 41 height 5
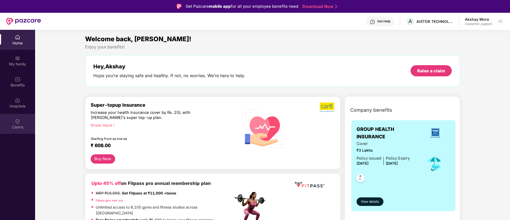
click at [15, 121] on div "Claims" at bounding box center [17, 124] width 35 height 20
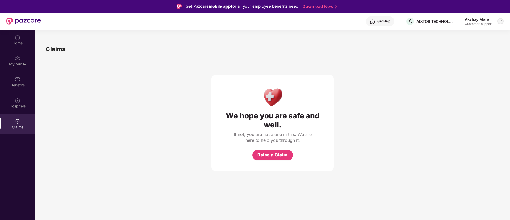
click at [501, 21] on img at bounding box center [501, 21] width 4 height 4
click at [463, 33] on div "Switch to support view" at bounding box center [475, 34] width 69 height 10
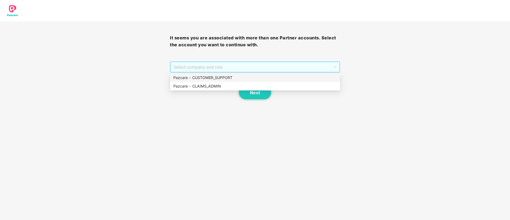
click at [239, 69] on span "Select company and role" at bounding box center [255, 67] width 163 height 10
click at [219, 76] on div "Pazcare - CUSTOMER_SUPPORT" at bounding box center [256, 78] width 164 height 6
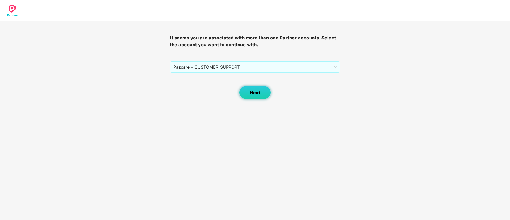
click at [259, 90] on span "Next" at bounding box center [255, 92] width 10 height 5
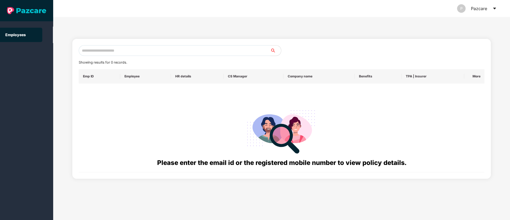
click at [88, 48] on input "text" at bounding box center [175, 50] width 192 height 11
paste input "**********"
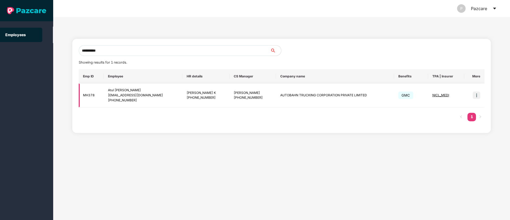
type input "**********"
click at [476, 94] on img at bounding box center [476, 95] width 7 height 7
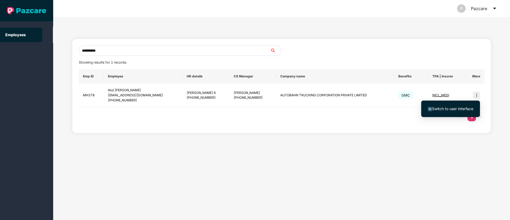
click at [449, 108] on span "Switch to user interface" at bounding box center [452, 108] width 41 height 5
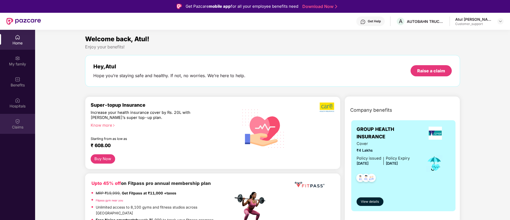
click at [15, 125] on div "Claims" at bounding box center [17, 127] width 35 height 5
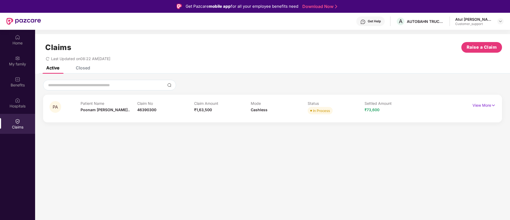
click at [85, 68] on div "Closed" at bounding box center [83, 67] width 14 height 5
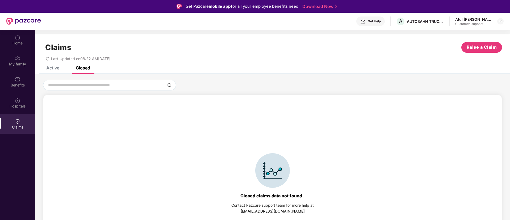
click at [51, 66] on div "Active" at bounding box center [52, 67] width 13 height 5
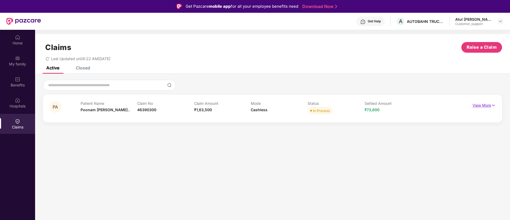
click at [495, 106] on img at bounding box center [493, 105] width 5 height 6
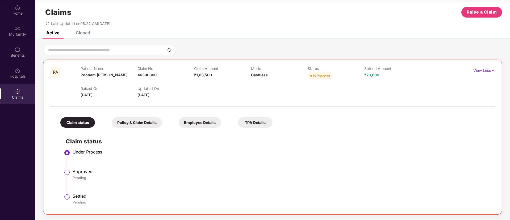
scroll to position [28, 0]
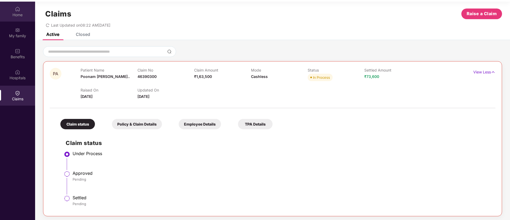
click at [18, 15] on div "Home" at bounding box center [17, 14] width 35 height 5
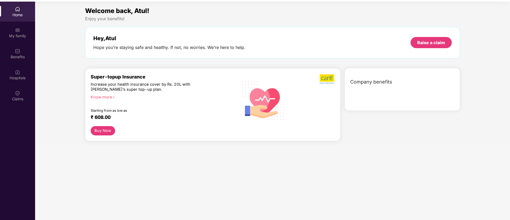
scroll to position [0, 0]
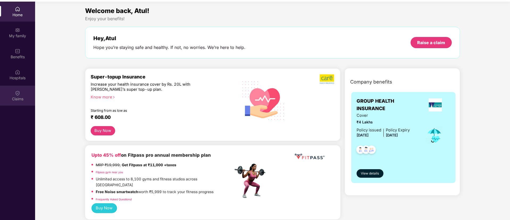
click at [19, 93] on img at bounding box center [17, 92] width 5 height 5
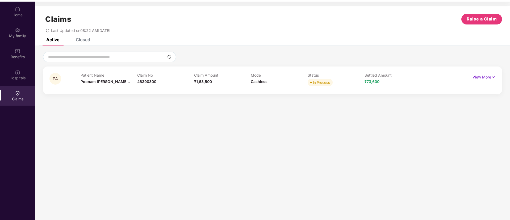
click at [492, 77] on img at bounding box center [493, 77] width 5 height 6
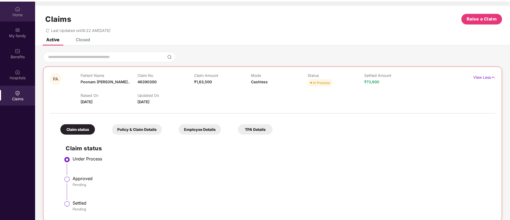
click at [17, 10] on img at bounding box center [17, 8] width 5 height 5
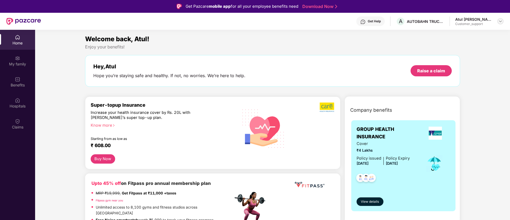
click at [499, 23] on img at bounding box center [501, 21] width 4 height 4
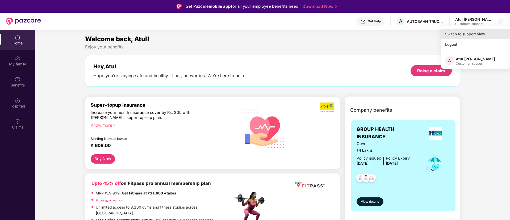
click at [456, 34] on div "Switch to support view" at bounding box center [475, 34] width 69 height 10
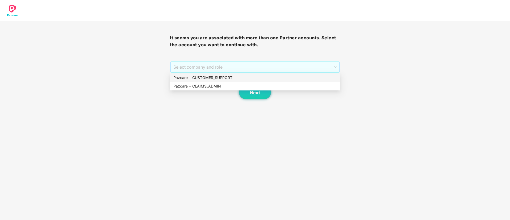
click at [227, 68] on span "Select company and role" at bounding box center [255, 67] width 163 height 10
click at [210, 77] on div "Pazcare - CUSTOMER_SUPPORT" at bounding box center [256, 78] width 164 height 6
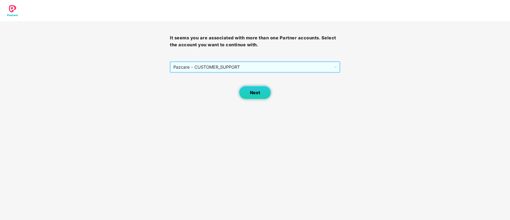
click at [252, 91] on span "Next" at bounding box center [255, 92] width 10 height 5
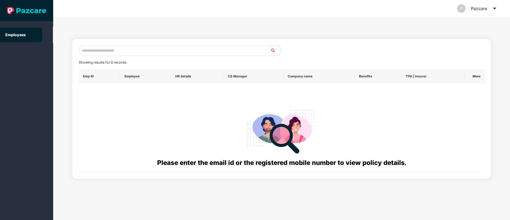
click at [97, 51] on input "text" at bounding box center [175, 50] width 192 height 11
click at [90, 52] on input "text" at bounding box center [175, 50] width 192 height 11
paste input "**********"
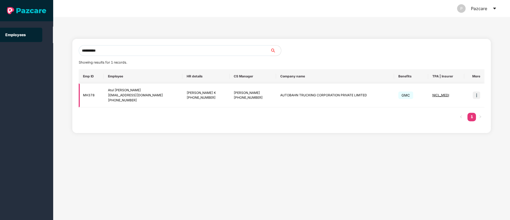
type input "**********"
click at [477, 97] on img at bounding box center [476, 95] width 7 height 7
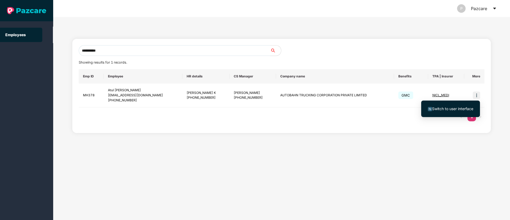
click at [448, 108] on span "Switch to user interface" at bounding box center [452, 108] width 41 height 5
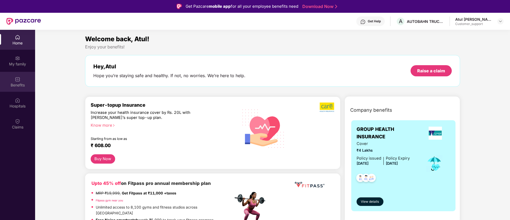
click at [18, 81] on img at bounding box center [17, 79] width 5 height 5
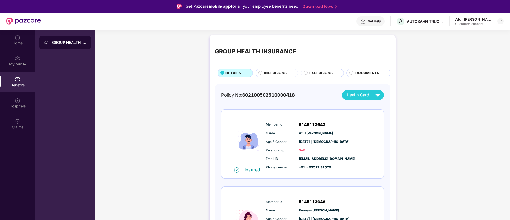
click at [274, 74] on span "INCLUSIONS" at bounding box center [275, 73] width 23 height 6
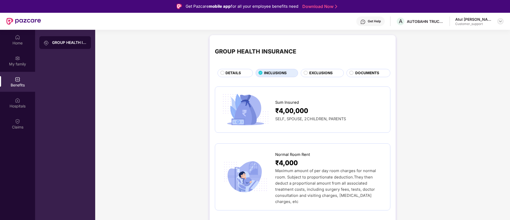
click at [500, 21] on img at bounding box center [501, 21] width 4 height 4
click at [460, 35] on div "Switch to support view" at bounding box center [475, 34] width 69 height 10
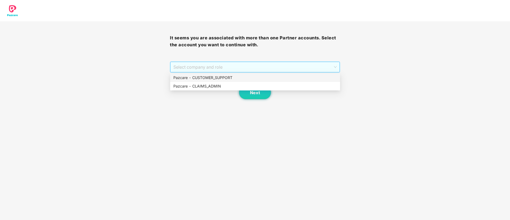
click at [188, 67] on span "Select company and role" at bounding box center [255, 67] width 163 height 10
click at [196, 77] on div "Pazcare - CUSTOMER_SUPPORT" at bounding box center [256, 78] width 164 height 6
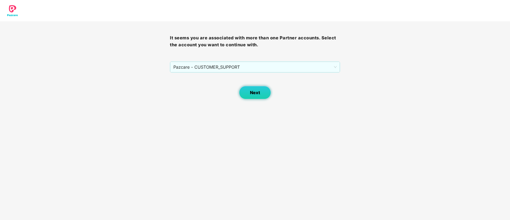
click at [254, 93] on span "Next" at bounding box center [255, 92] width 10 height 5
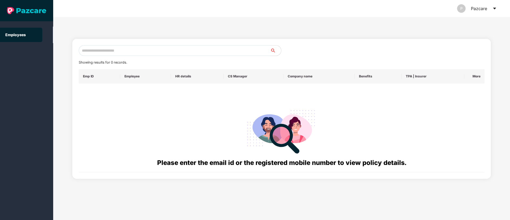
click at [93, 52] on input "text" at bounding box center [175, 50] width 192 height 11
paste input "**********"
click at [88, 51] on input "**********" at bounding box center [175, 50] width 192 height 11
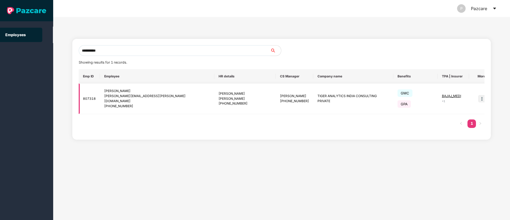
type input "**********"
click at [478, 96] on img at bounding box center [481, 98] width 7 height 7
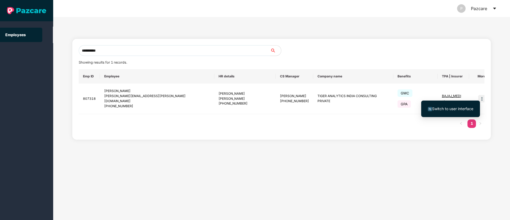
click at [459, 106] on span "Switch to user interface" at bounding box center [452, 108] width 41 height 5
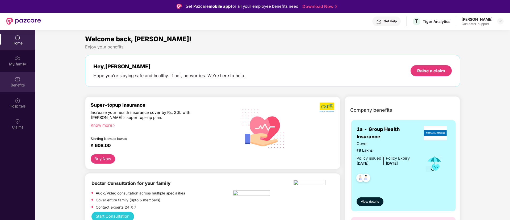
click at [19, 83] on div "Benefits" at bounding box center [17, 84] width 35 height 5
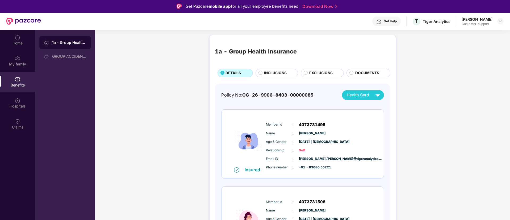
click at [277, 71] on span "INCLUSIONS" at bounding box center [275, 73] width 23 height 6
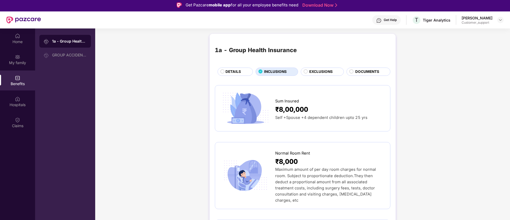
scroll to position [2, 0]
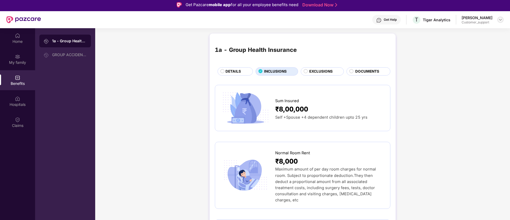
click at [501, 20] on img at bounding box center [501, 20] width 4 height 4
click at [457, 31] on div "Switch to support view" at bounding box center [475, 32] width 69 height 10
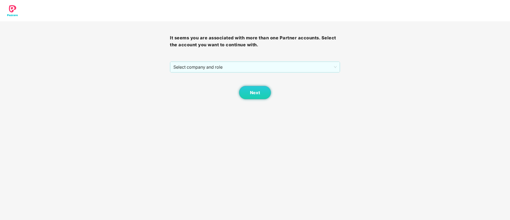
scroll to position [0, 0]
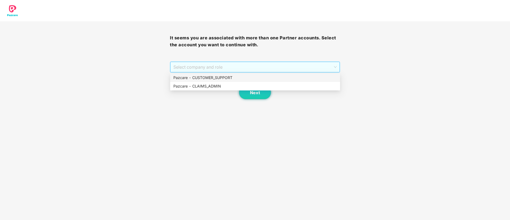
click at [224, 65] on span "Select company and role" at bounding box center [255, 67] width 163 height 10
click at [207, 78] on div "Pazcare - CUSTOMER_SUPPORT" at bounding box center [256, 78] width 164 height 6
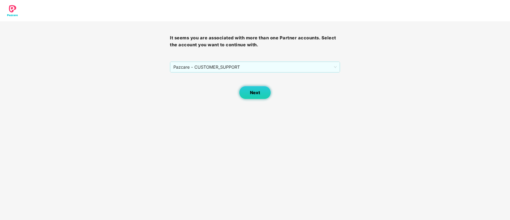
click at [252, 94] on span "Next" at bounding box center [255, 92] width 10 height 5
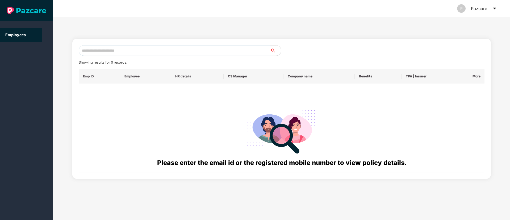
click at [103, 53] on input "text" at bounding box center [175, 50] width 192 height 11
paste input "**********"
type input "*"
click at [89, 50] on input "text" at bounding box center [175, 50] width 192 height 11
paste input "**********"
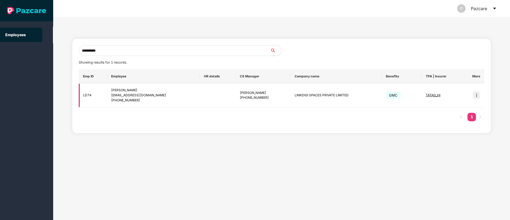
type input "**********"
click at [477, 96] on img at bounding box center [476, 95] width 7 height 7
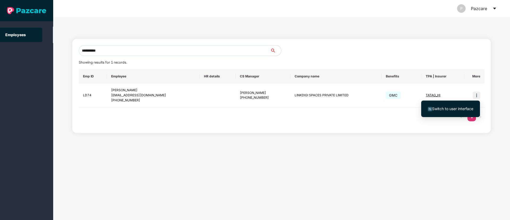
click at [445, 110] on span "Switch to user interface" at bounding box center [452, 108] width 41 height 5
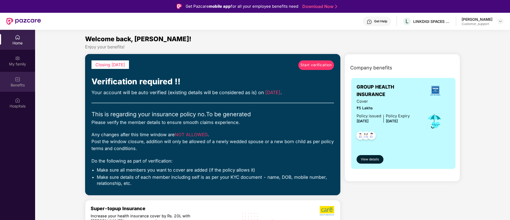
click at [19, 82] on img at bounding box center [17, 79] width 5 height 5
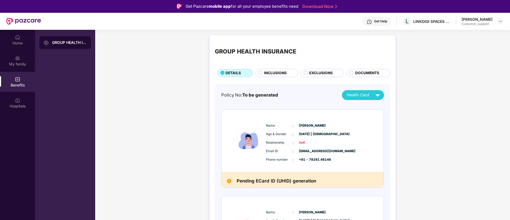
click at [368, 23] on img at bounding box center [369, 21] width 5 height 5
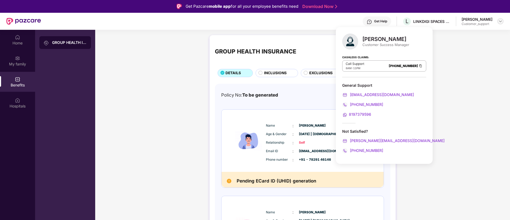
click at [500, 22] on img at bounding box center [501, 21] width 4 height 4
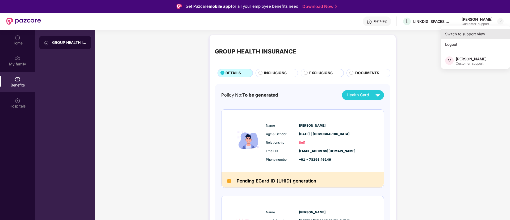
click at [459, 34] on div "Switch to support view" at bounding box center [475, 34] width 69 height 10
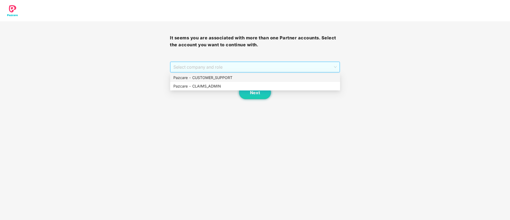
click at [197, 66] on span "Select company and role" at bounding box center [255, 67] width 163 height 10
click at [199, 78] on div "Pazcare - CUSTOMER_SUPPORT" at bounding box center [256, 78] width 164 height 6
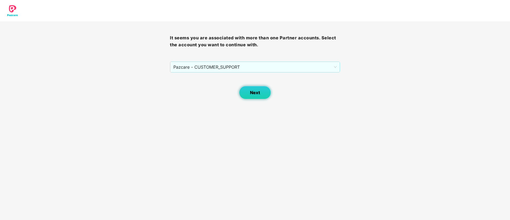
click at [255, 95] on span "Next" at bounding box center [255, 92] width 10 height 5
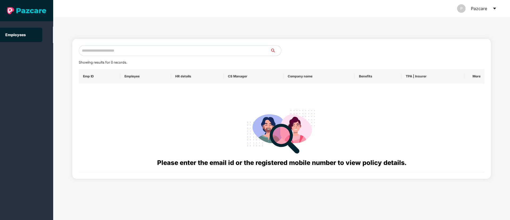
click at [97, 52] on input "text" at bounding box center [175, 50] width 192 height 11
paste input "**********"
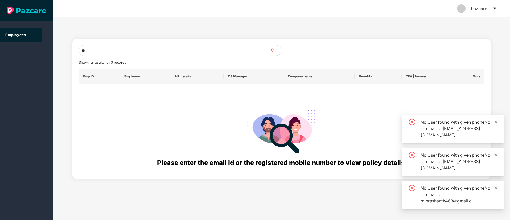
type input "*"
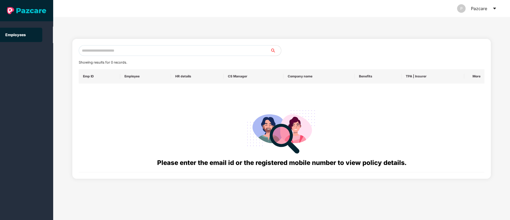
click at [110, 51] on input "text" at bounding box center [175, 50] width 192 height 11
paste input "**********"
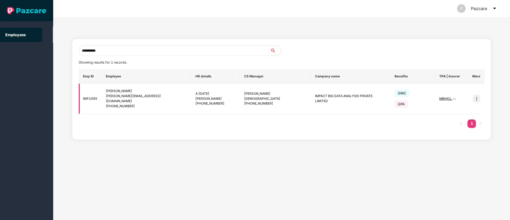
type input "**********"
click at [477, 96] on img at bounding box center [476, 98] width 7 height 7
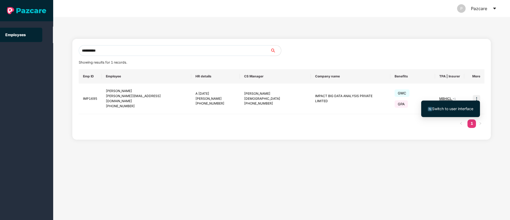
click at [459, 109] on span "Switch to user interface" at bounding box center [452, 108] width 41 height 5
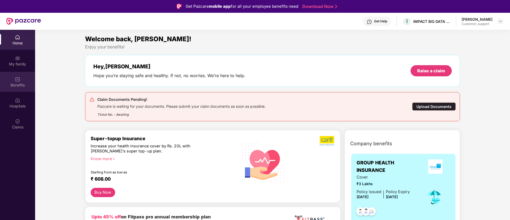
click at [17, 82] on img at bounding box center [17, 79] width 5 height 5
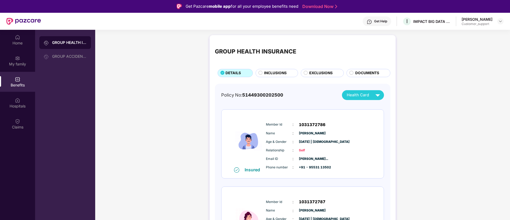
click at [268, 71] on span "INCLUSIONS" at bounding box center [275, 73] width 23 height 6
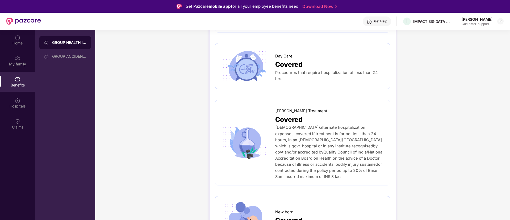
scroll to position [451, 0]
click at [499, 22] on img at bounding box center [501, 21] width 4 height 4
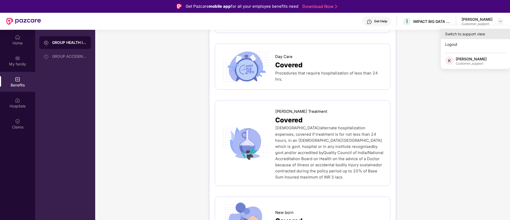
click at [462, 32] on div "Switch to support view" at bounding box center [475, 34] width 69 height 10
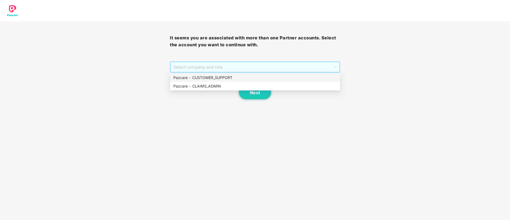
click at [246, 71] on span "Select company and role" at bounding box center [255, 67] width 163 height 10
click at [221, 77] on div "Pazcare - CUSTOMER_SUPPORT" at bounding box center [256, 78] width 164 height 6
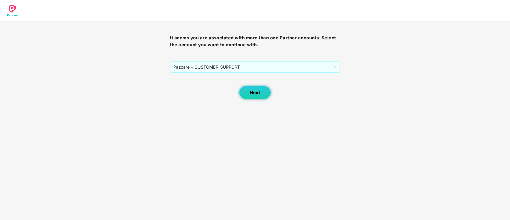
click at [255, 93] on span "Next" at bounding box center [255, 92] width 10 height 5
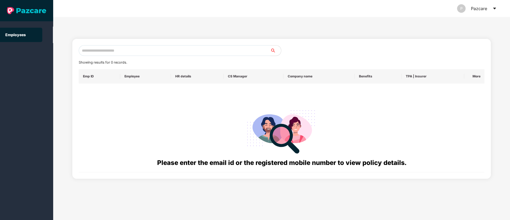
click at [85, 50] on input "text" at bounding box center [175, 50] width 192 height 11
paste input "**********"
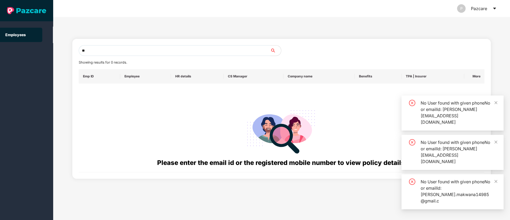
type input "*"
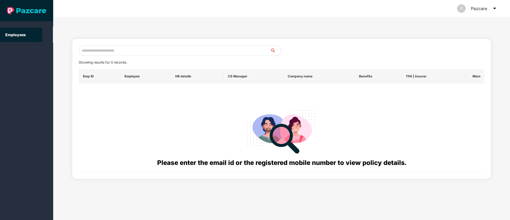
click at [103, 52] on input "text" at bounding box center [175, 50] width 192 height 11
paste input "**********"
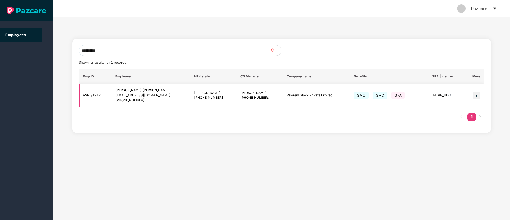
type input "**********"
click at [476, 97] on img at bounding box center [476, 95] width 7 height 7
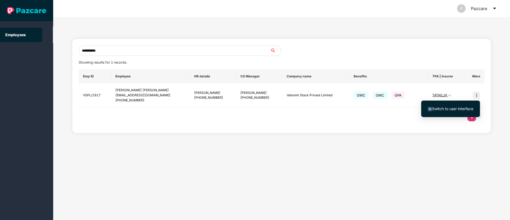
click at [465, 107] on span "Switch to user interface" at bounding box center [452, 108] width 41 height 5
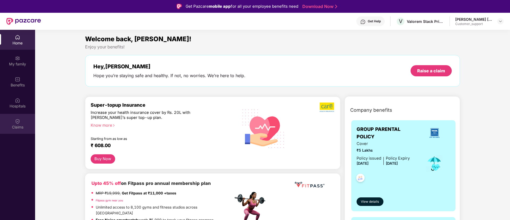
click at [18, 123] on img at bounding box center [17, 121] width 5 height 5
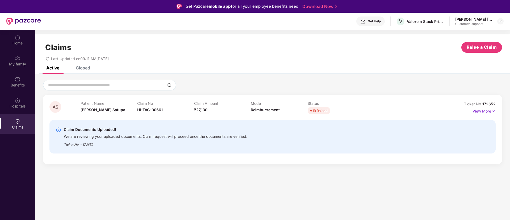
click at [495, 111] on img at bounding box center [493, 111] width 5 height 6
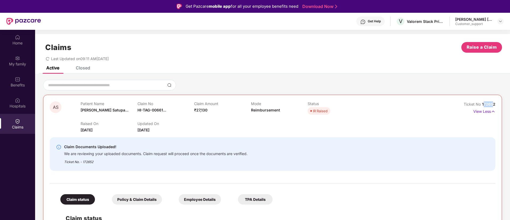
drag, startPoint x: 494, startPoint y: 104, endPoint x: 485, endPoint y: 104, distance: 9.3
click at [485, 104] on span "172652" at bounding box center [488, 104] width 13 height 5
drag, startPoint x: 495, startPoint y: 103, endPoint x: 481, endPoint y: 102, distance: 14.1
click at [481, 102] on div "Ticket No 172652" at bounding box center [480, 104] width 32 height 6
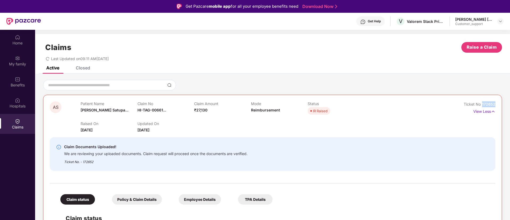
copy span "172652"
click at [20, 41] on div "Home" at bounding box center [17, 42] width 35 height 5
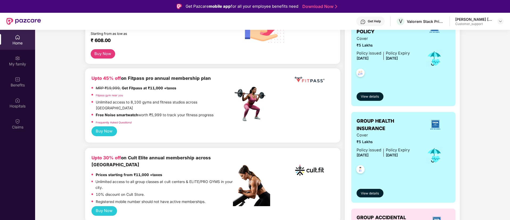
scroll to position [0, 0]
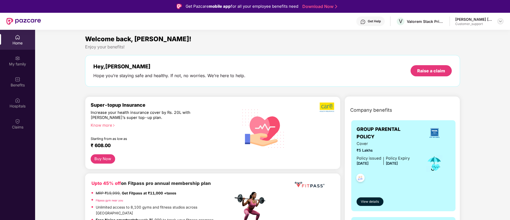
click at [500, 21] on img at bounding box center [501, 21] width 4 height 4
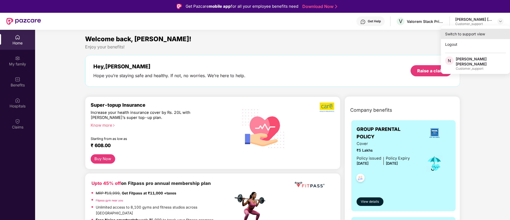
click at [468, 34] on div "Switch to support view" at bounding box center [475, 34] width 69 height 10
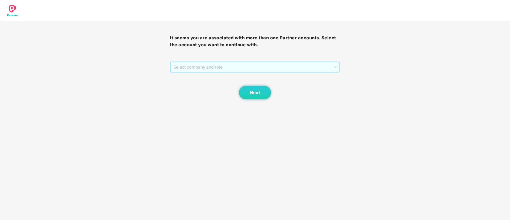
click at [270, 64] on span "Select company and role" at bounding box center [255, 67] width 163 height 10
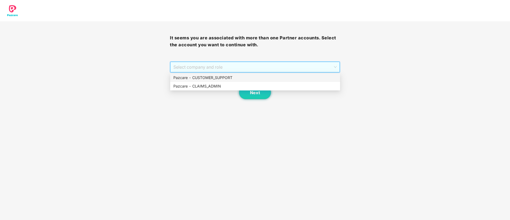
click at [218, 80] on div "Pazcare - CUSTOMER_SUPPORT" at bounding box center [256, 78] width 164 height 6
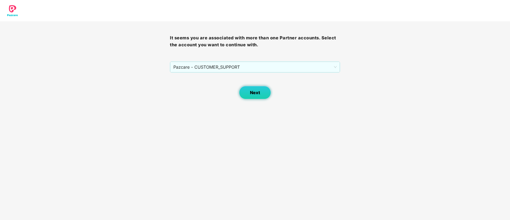
click at [252, 92] on span "Next" at bounding box center [255, 92] width 10 height 5
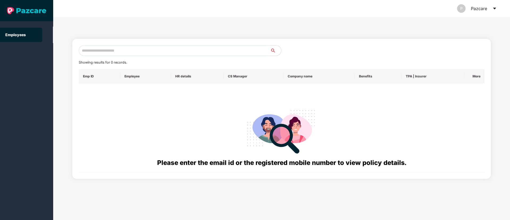
click at [95, 50] on input "text" at bounding box center [175, 50] width 192 height 11
paste input "**********"
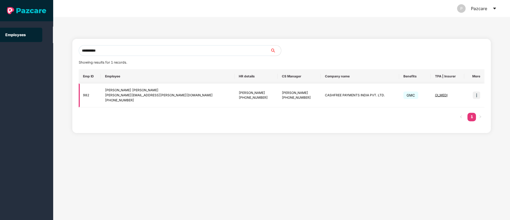
type input "**********"
click at [478, 95] on img at bounding box center [476, 95] width 7 height 7
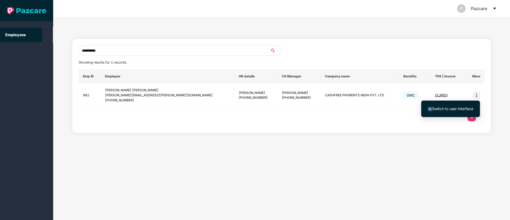
click at [455, 107] on span "Switch to user interface" at bounding box center [452, 108] width 41 height 5
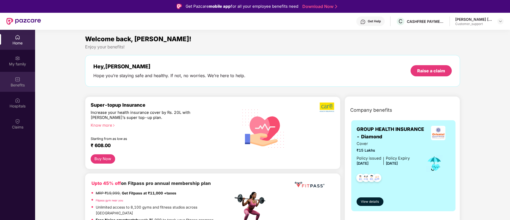
click at [19, 83] on div "Benefits" at bounding box center [17, 84] width 35 height 5
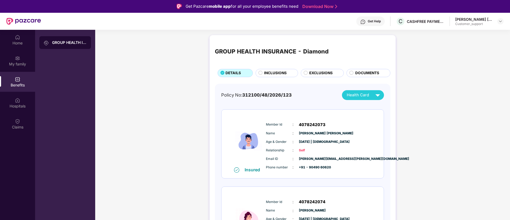
click at [271, 74] on span "INCLUSIONS" at bounding box center [275, 73] width 23 height 6
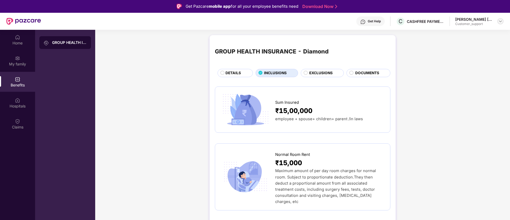
click at [499, 22] on img at bounding box center [501, 21] width 4 height 4
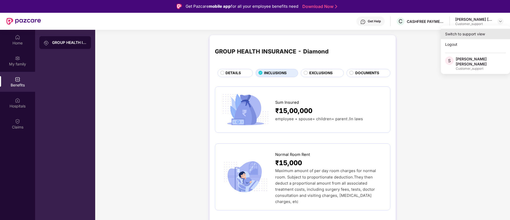
click at [469, 31] on div "Switch to support view" at bounding box center [475, 34] width 69 height 10
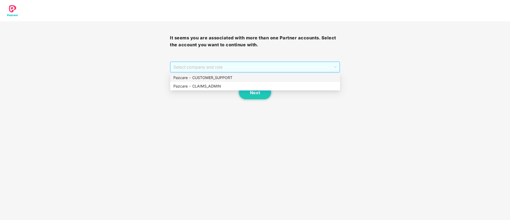
click at [292, 65] on span "Select company and role" at bounding box center [255, 67] width 163 height 10
click at [242, 79] on div "Pazcare - CUSTOMER_SUPPORT" at bounding box center [256, 78] width 164 height 6
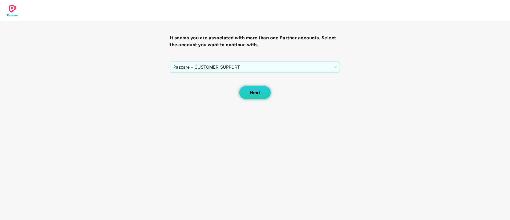
click at [259, 92] on span "Next" at bounding box center [255, 92] width 10 height 5
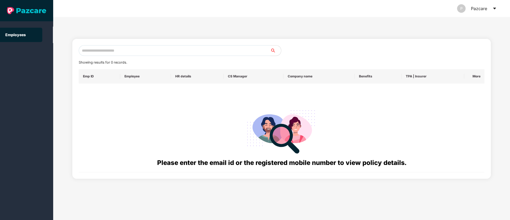
click at [99, 52] on input "text" at bounding box center [175, 50] width 192 height 11
paste input "**********"
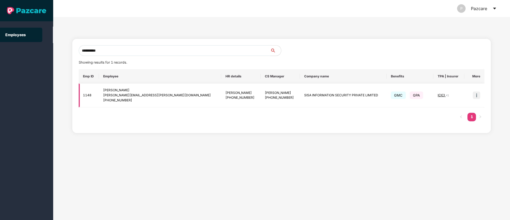
type input "**********"
click at [477, 98] on img at bounding box center [476, 95] width 7 height 7
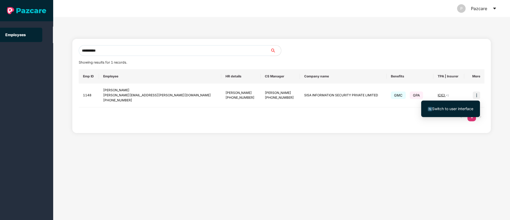
click at [448, 109] on span "Switch to user interface" at bounding box center [452, 108] width 41 height 5
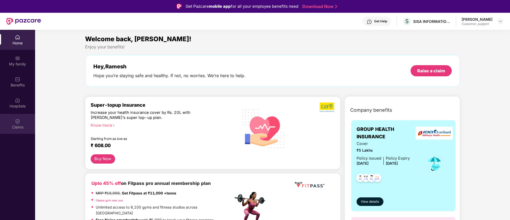
click at [20, 125] on div "Claims" at bounding box center [17, 127] width 35 height 5
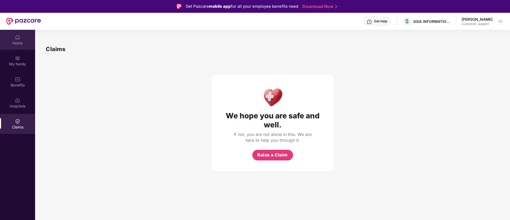
click at [17, 36] on img at bounding box center [17, 37] width 5 height 5
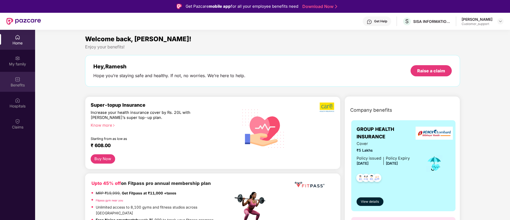
click at [18, 79] on img at bounding box center [17, 79] width 5 height 5
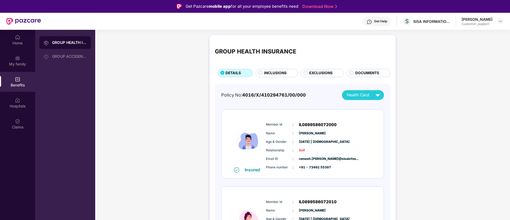
click at [274, 72] on span "INCLUSIONS" at bounding box center [275, 73] width 23 height 6
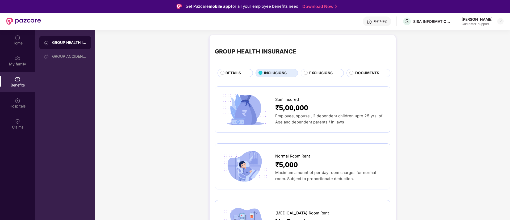
click at [230, 70] on span "DETAILS" at bounding box center [233, 73] width 15 height 6
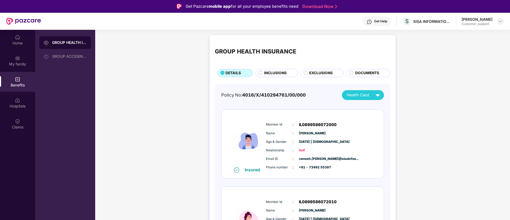
click at [502, 19] on div at bounding box center [501, 21] width 6 height 6
click at [451, 35] on div "Switch to support view" at bounding box center [475, 34] width 69 height 10
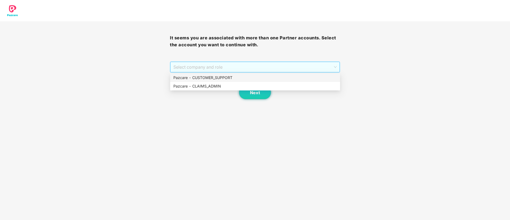
click at [207, 70] on span "Select company and role" at bounding box center [255, 67] width 163 height 10
click at [202, 78] on div "Pazcare - CUSTOMER_SUPPORT" at bounding box center [256, 78] width 164 height 6
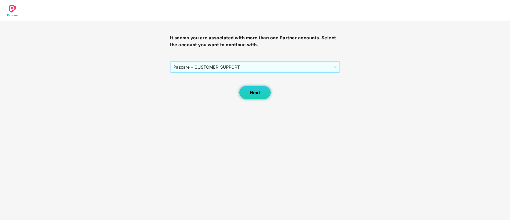
click at [255, 90] on span "Next" at bounding box center [255, 92] width 10 height 5
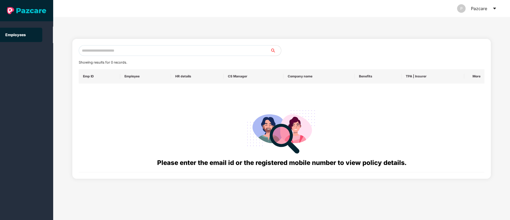
click at [98, 50] on input "text" at bounding box center [175, 50] width 192 height 11
paste input "**********"
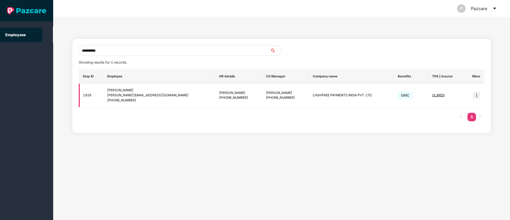
type input "**********"
click at [479, 97] on img at bounding box center [476, 95] width 7 height 7
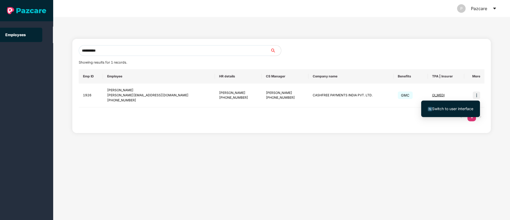
click at [456, 108] on span "Switch to user interface" at bounding box center [452, 108] width 41 height 5
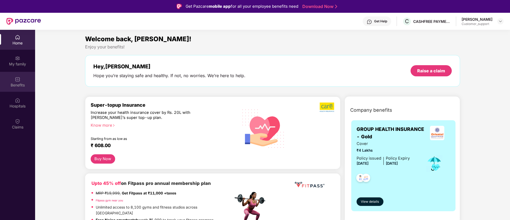
click at [17, 78] on img at bounding box center [17, 79] width 5 height 5
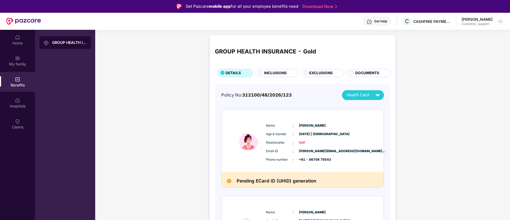
click at [316, 71] on span "EXCLUSIONS" at bounding box center [320, 73] width 23 height 6
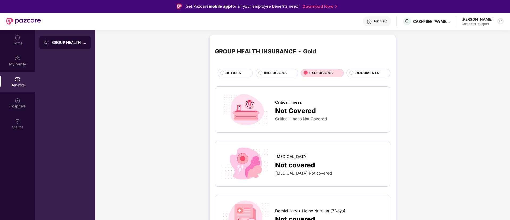
click at [502, 22] on img at bounding box center [501, 21] width 4 height 4
click at [469, 33] on div "Switch to support view" at bounding box center [475, 34] width 69 height 10
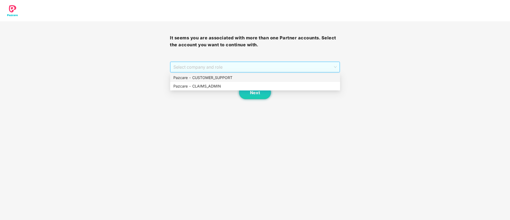
click at [217, 65] on span "Select company and role" at bounding box center [255, 67] width 163 height 10
click at [210, 79] on div "Pazcare - CUSTOMER_SUPPORT" at bounding box center [256, 78] width 164 height 6
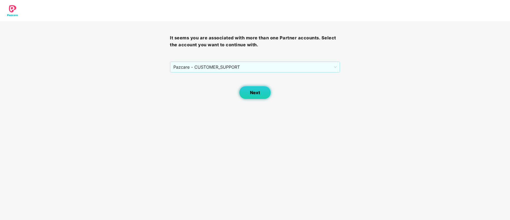
click at [257, 94] on span "Next" at bounding box center [255, 92] width 10 height 5
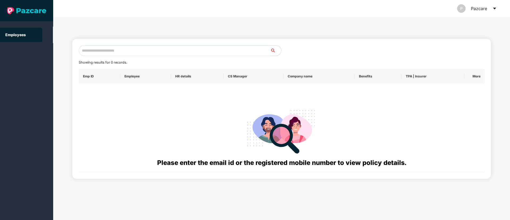
click at [102, 49] on input "text" at bounding box center [175, 50] width 192 height 11
paste input "**********"
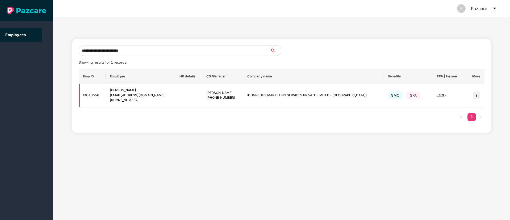
click at [476, 92] on img at bounding box center [476, 95] width 7 height 7
click at [140, 49] on input "**********" at bounding box center [175, 50] width 192 height 11
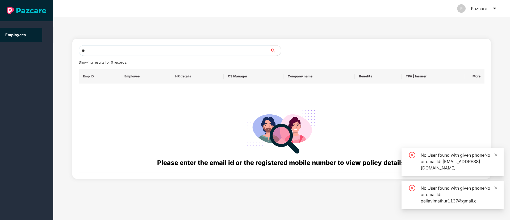
type input "*"
paste input "**********"
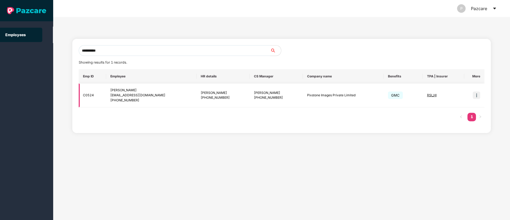
click at [477, 95] on img at bounding box center [476, 95] width 7 height 7
click at [107, 52] on input "**********" at bounding box center [175, 50] width 192 height 11
type input "*"
click at [107, 51] on input "text" at bounding box center [175, 50] width 192 height 11
paste input "**********"
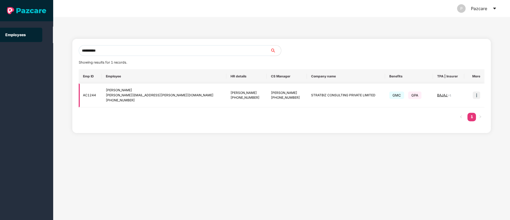
click at [439, 94] on span "BAJAJ" at bounding box center [442, 95] width 11 height 4
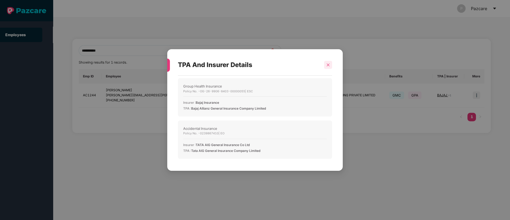
click at [328, 66] on icon "close" at bounding box center [329, 65] width 4 height 4
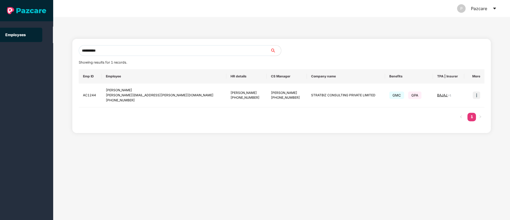
click at [114, 50] on input "**********" at bounding box center [175, 50] width 192 height 11
click at [99, 49] on input "**********" at bounding box center [175, 50] width 192 height 11
type input "*"
click at [89, 53] on input "text" at bounding box center [175, 50] width 192 height 11
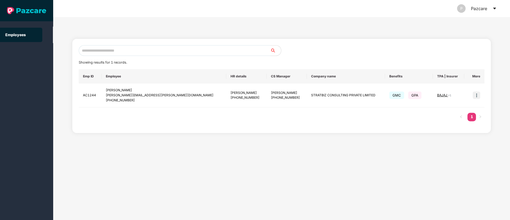
paste input "**********"
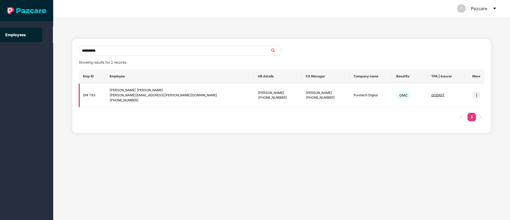
type input "**********"
click at [477, 95] on img at bounding box center [476, 95] width 7 height 7
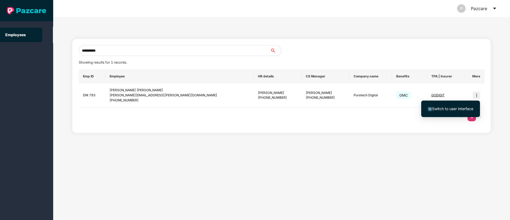
click at [442, 108] on span "Switch to user interface" at bounding box center [452, 108] width 41 height 5
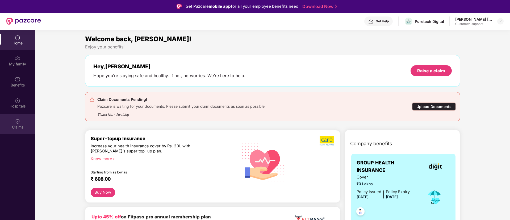
click at [18, 123] on img at bounding box center [17, 121] width 5 height 5
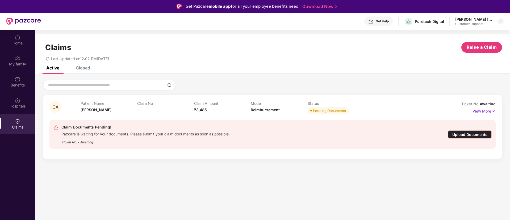
click at [494, 111] on img at bounding box center [493, 111] width 5 height 6
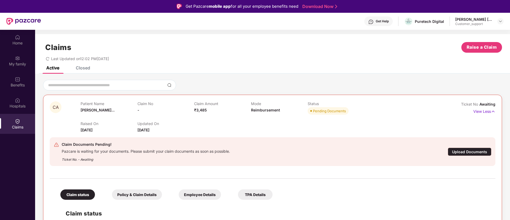
scroll to position [2, 0]
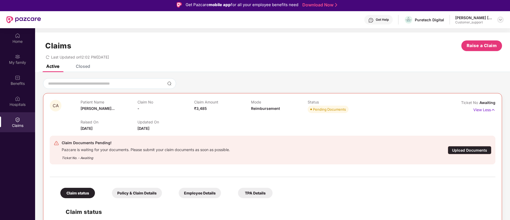
click at [500, 20] on img at bounding box center [501, 20] width 4 height 4
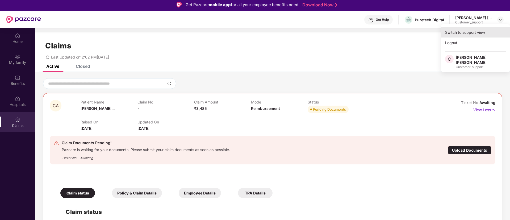
click at [468, 31] on div "Switch to support view" at bounding box center [475, 32] width 69 height 10
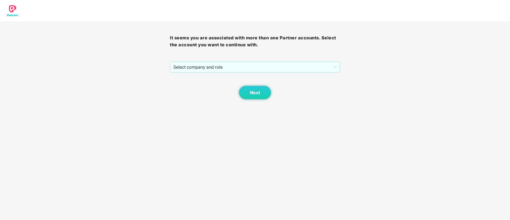
scroll to position [0, 0]
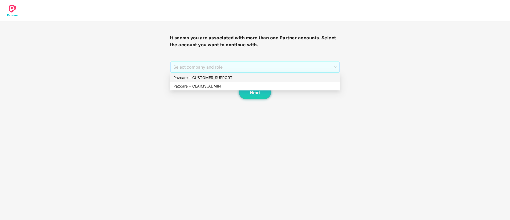
click at [218, 69] on span "Select company and role" at bounding box center [255, 67] width 163 height 10
click at [214, 78] on div "Pazcare - CUSTOMER_SUPPORT" at bounding box center [256, 78] width 164 height 6
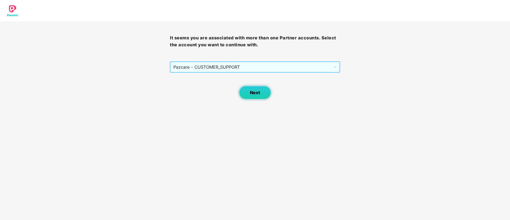
click at [259, 90] on span "Next" at bounding box center [255, 92] width 10 height 5
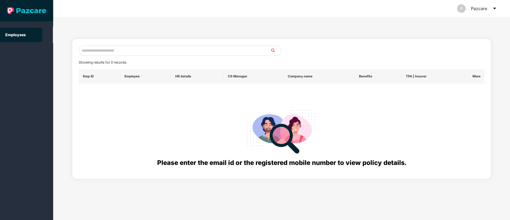
click at [97, 49] on input "text" at bounding box center [175, 50] width 192 height 11
paste input "**********"
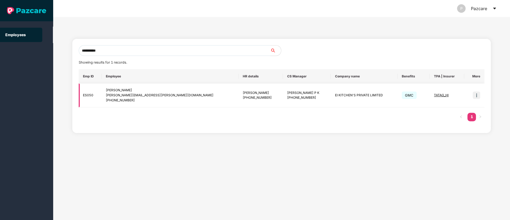
type input "**********"
click at [477, 96] on img at bounding box center [476, 95] width 7 height 7
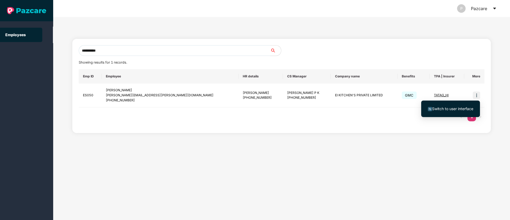
click at [453, 108] on span "Switch to user interface" at bounding box center [452, 108] width 41 height 5
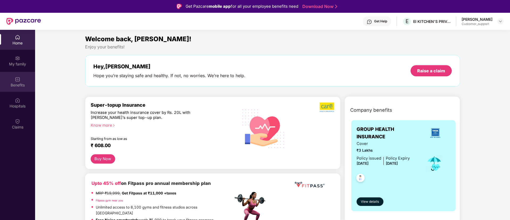
click at [18, 82] on div "Benefits" at bounding box center [17, 82] width 35 height 20
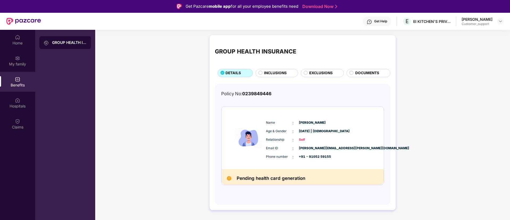
click at [319, 74] on span "EXCLUSIONS" at bounding box center [320, 73] width 23 height 6
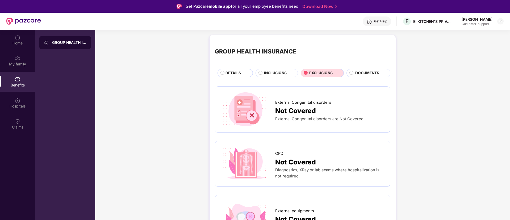
scroll to position [1, 0]
click at [501, 20] on img at bounding box center [501, 21] width 4 height 4
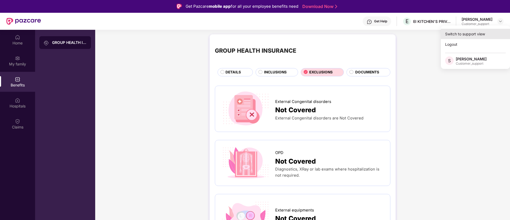
click at [465, 35] on div "Switch to support view" at bounding box center [475, 34] width 69 height 10
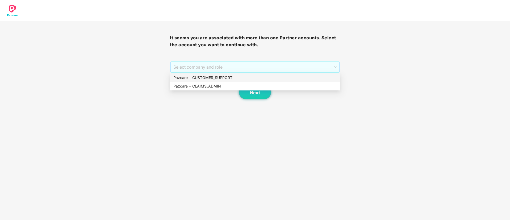
click at [233, 66] on span "Select company and role" at bounding box center [255, 67] width 163 height 10
click at [214, 75] on div "Pazcare - CUSTOMER_SUPPORT" at bounding box center [256, 78] width 164 height 6
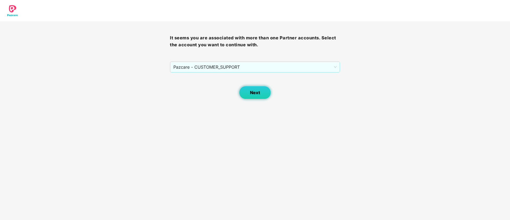
click at [252, 90] on span "Next" at bounding box center [255, 92] width 10 height 5
